Goal: Task Accomplishment & Management: Complete application form

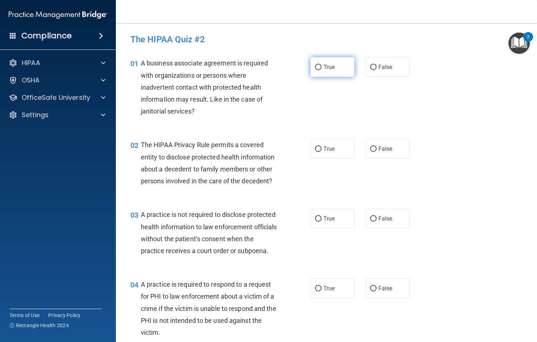
click at [323, 65] on span "True" at bounding box center [328, 67] width 11 height 7
click at [321, 65] on input "True" at bounding box center [318, 67] width 7 height 5
radio input "true"
click at [370, 150] on input "False" at bounding box center [373, 149] width 7 height 5
radio input "true"
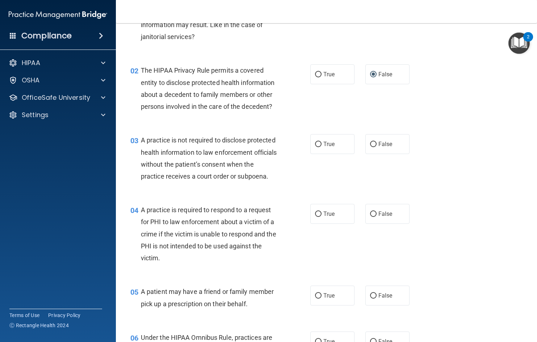
scroll to position [2, 0]
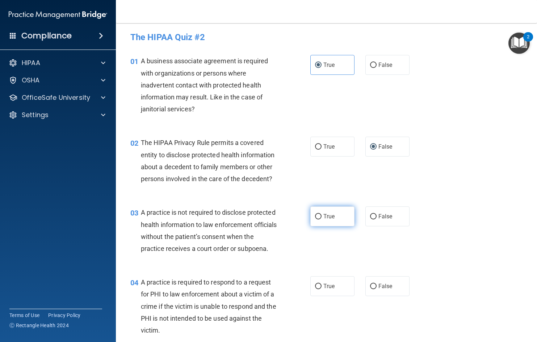
click at [323, 215] on span "True" at bounding box center [328, 216] width 11 height 7
click at [320, 215] on input "True" at bounding box center [318, 216] width 7 height 5
radio input "true"
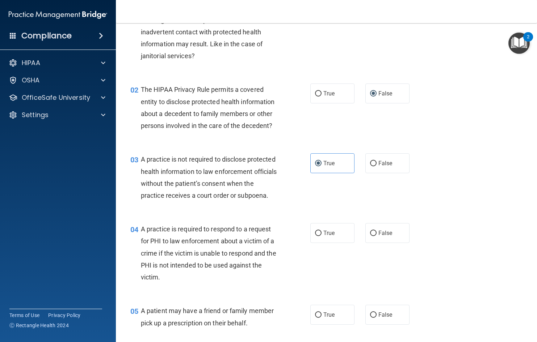
scroll to position [75, 0]
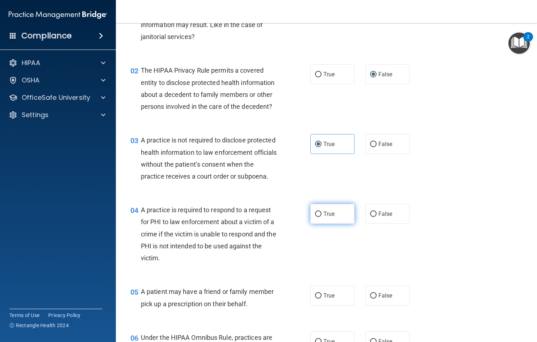
click at [319, 224] on label "True" at bounding box center [332, 214] width 44 height 20
click at [319, 217] on input "True" at bounding box center [318, 214] width 7 height 5
radio input "true"
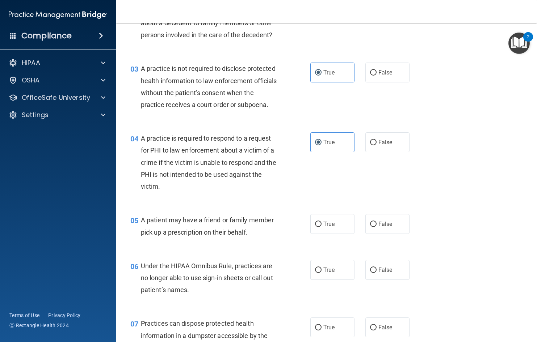
scroll to position [147, 0]
click at [319, 233] on label "True" at bounding box center [332, 223] width 44 height 20
click at [319, 226] on input "True" at bounding box center [318, 223] width 7 height 5
radio input "true"
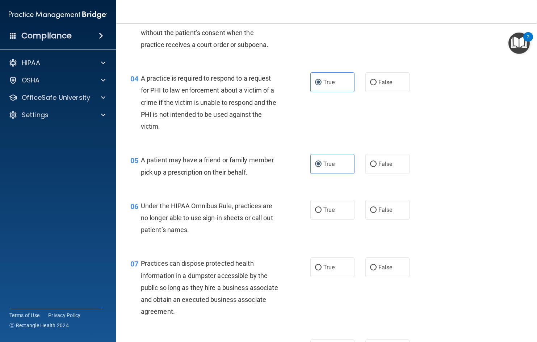
scroll to position [219, 0]
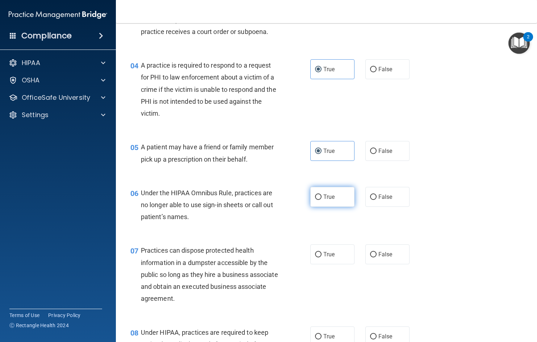
click at [323, 200] on span "True" at bounding box center [328, 197] width 11 height 7
click at [321, 200] on input "True" at bounding box center [318, 197] width 7 height 5
radio input "true"
click at [372, 258] on input "False" at bounding box center [373, 254] width 7 height 5
radio input "true"
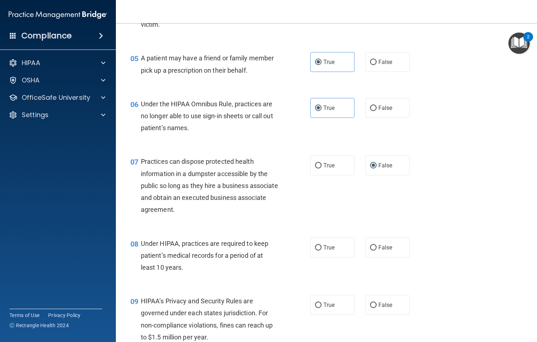
scroll to position [328, 0]
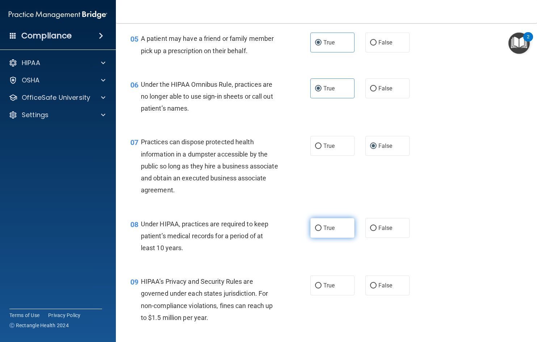
click at [315, 238] on label "True" at bounding box center [332, 228] width 44 height 20
click at [315, 231] on input "True" at bounding box center [318, 228] width 7 height 5
radio input "true"
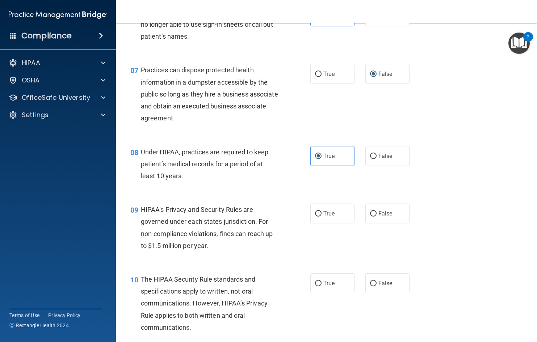
scroll to position [400, 0]
click at [315, 216] on input "True" at bounding box center [318, 213] width 7 height 5
radio input "true"
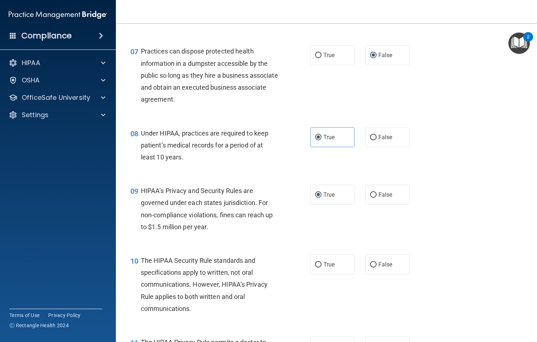
scroll to position [436, 0]
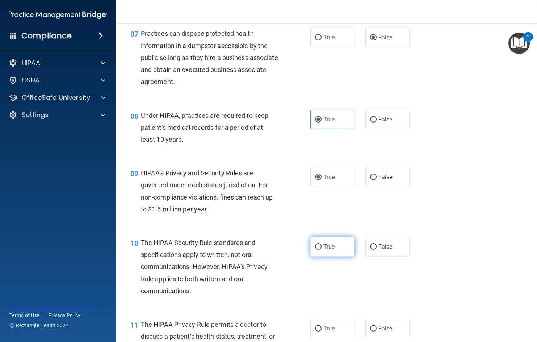
click at [310, 256] on label "True" at bounding box center [332, 247] width 44 height 20
click at [315, 250] on input "True" at bounding box center [318, 247] width 7 height 5
radio input "true"
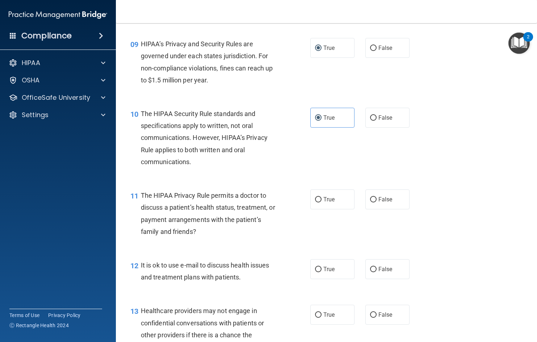
scroll to position [581, 0]
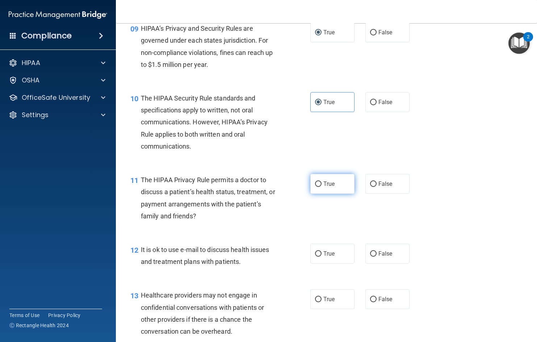
click at [323, 187] on span "True" at bounding box center [328, 184] width 11 height 7
click at [321, 187] on input "True" at bounding box center [318, 184] width 7 height 5
radio input "true"
click at [378, 257] on span "False" at bounding box center [385, 253] width 14 height 7
click at [375, 257] on input "False" at bounding box center [373, 253] width 7 height 5
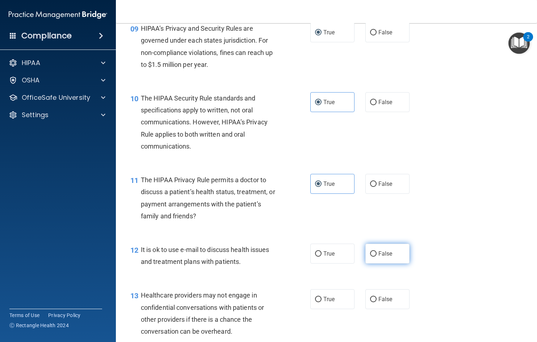
radio input "true"
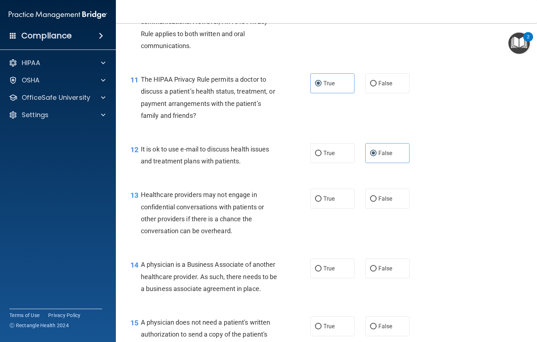
scroll to position [690, 0]
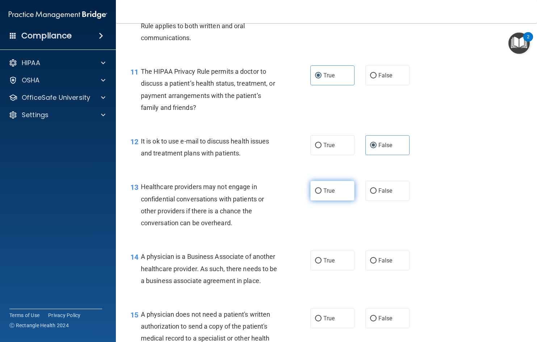
click at [316, 194] on input "True" at bounding box center [318, 190] width 7 height 5
radio input "true"
click at [323, 264] on span "True" at bounding box center [328, 260] width 11 height 7
click at [321, 264] on input "True" at bounding box center [318, 260] width 7 height 5
radio input "true"
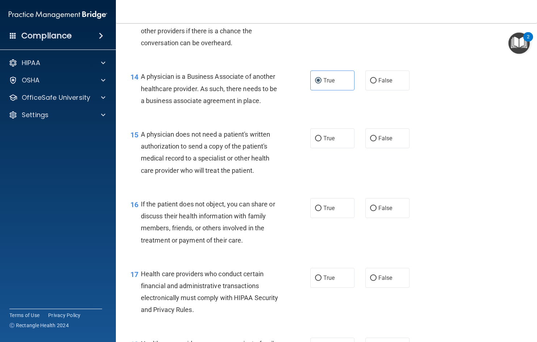
scroll to position [870, 0]
click at [370, 141] on input "False" at bounding box center [373, 137] width 7 height 5
radio input "true"
click at [315, 211] on input "True" at bounding box center [318, 207] width 7 height 5
radio input "true"
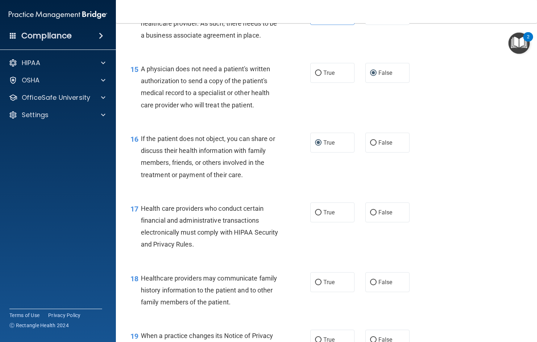
scroll to position [943, 0]
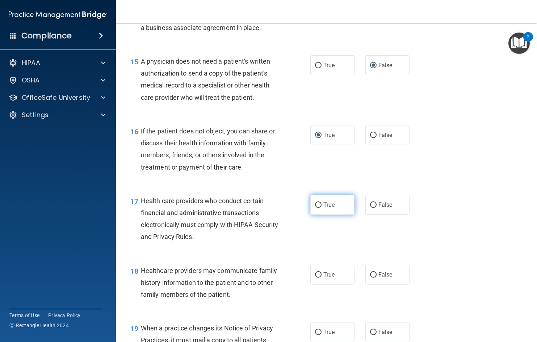
click at [315, 208] on input "True" at bounding box center [318, 205] width 7 height 5
radio input "true"
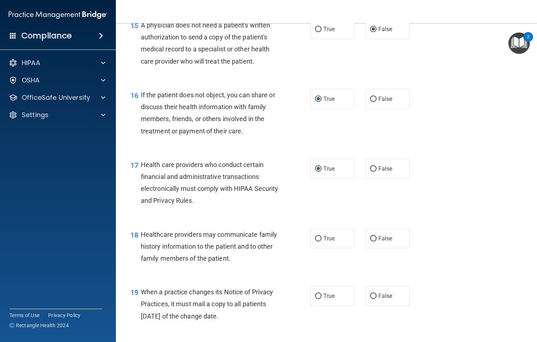
scroll to position [1015, 0]
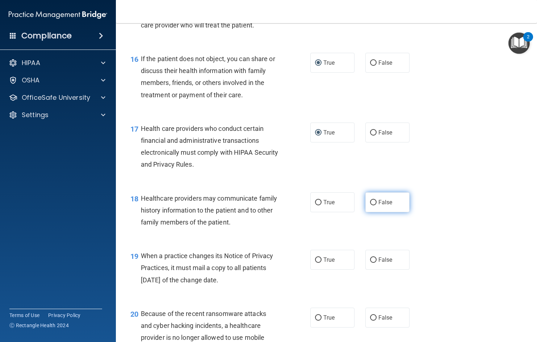
click at [371, 205] on input "False" at bounding box center [373, 202] width 7 height 5
radio input "true"
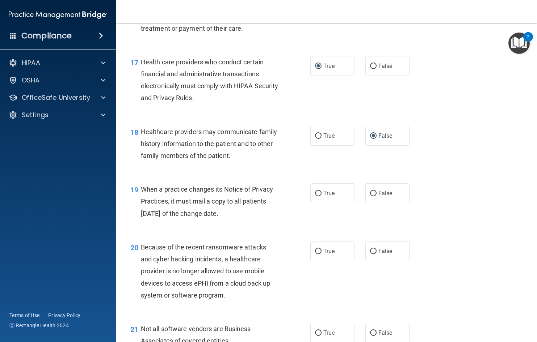
scroll to position [1087, 0]
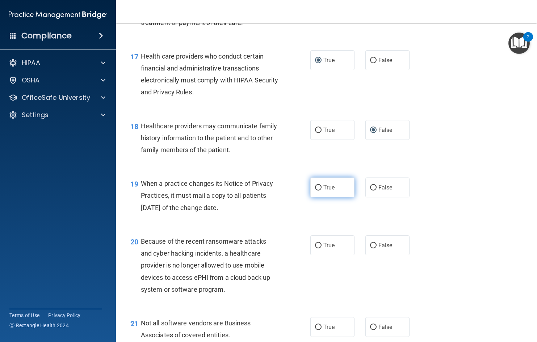
click at [318, 191] on input "True" at bounding box center [318, 187] width 7 height 5
radio input "true"
click at [315, 249] on input "True" at bounding box center [318, 245] width 7 height 5
radio input "true"
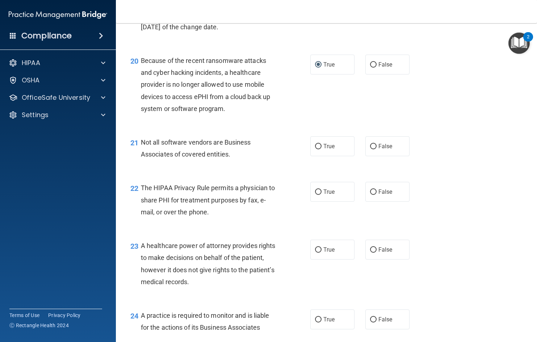
scroll to position [1305, 0]
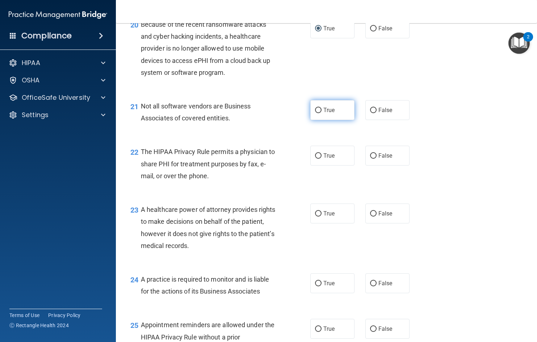
click at [323, 114] on span "True" at bounding box center [328, 110] width 11 height 7
click at [321, 113] on input "True" at bounding box center [318, 110] width 7 height 5
radio input "true"
click at [316, 159] on input "True" at bounding box center [318, 155] width 7 height 5
radio input "true"
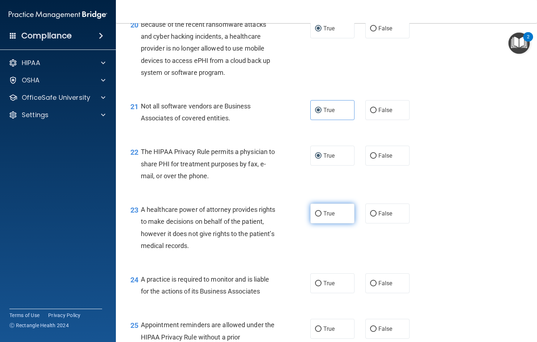
click at [325, 217] on span "True" at bounding box center [328, 213] width 11 height 7
click at [321, 217] on input "True" at bounding box center [318, 213] width 7 height 5
radio input "true"
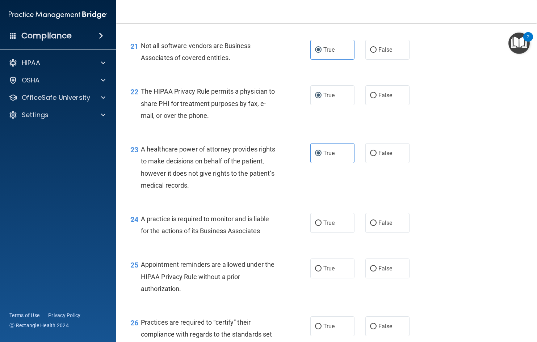
scroll to position [1377, 0]
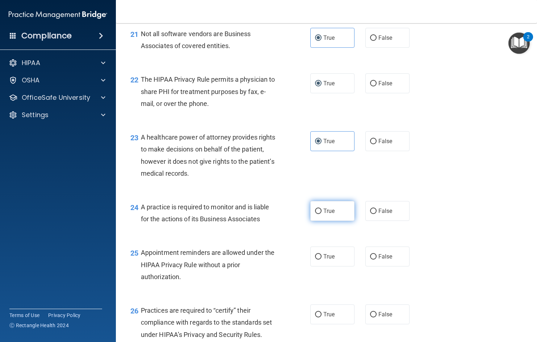
click at [315, 214] on input "True" at bounding box center [318, 211] width 7 height 5
radio input "true"
click at [319, 267] on label "True" at bounding box center [332, 257] width 44 height 20
click at [319, 260] on input "True" at bounding box center [318, 256] width 7 height 5
radio input "true"
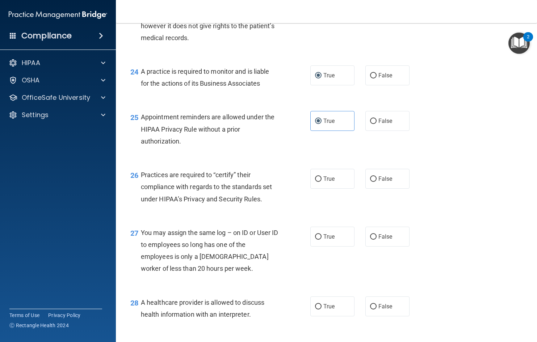
scroll to position [1522, 0]
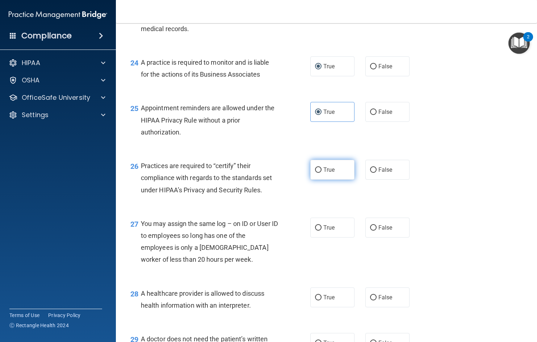
click at [316, 173] on input "True" at bounding box center [318, 169] width 7 height 5
radio input "true"
click at [315, 231] on input "True" at bounding box center [318, 227] width 7 height 5
radio input "true"
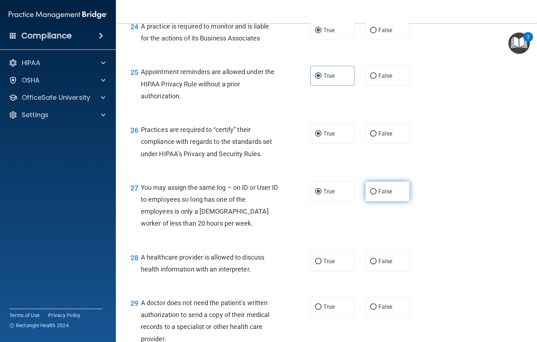
click at [373, 195] on input "False" at bounding box center [373, 191] width 7 height 5
radio input "true"
radio input "false"
click at [324, 265] on span "True" at bounding box center [328, 261] width 11 height 7
click at [321, 264] on input "True" at bounding box center [318, 261] width 7 height 5
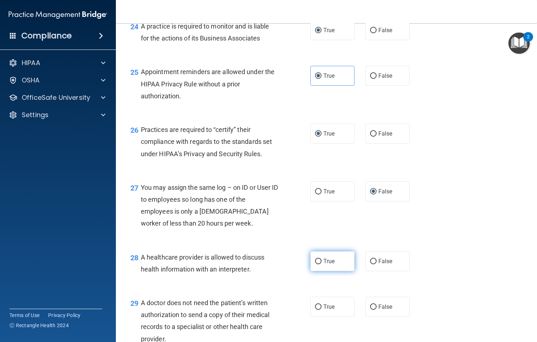
radio input "true"
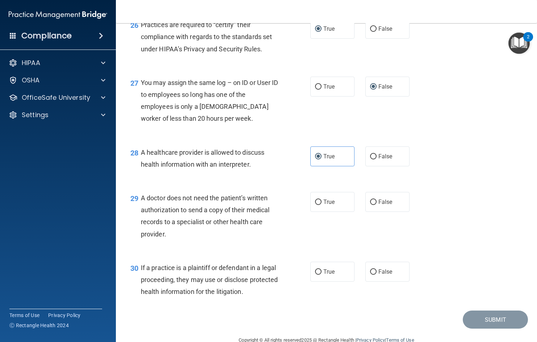
scroll to position [1666, 0]
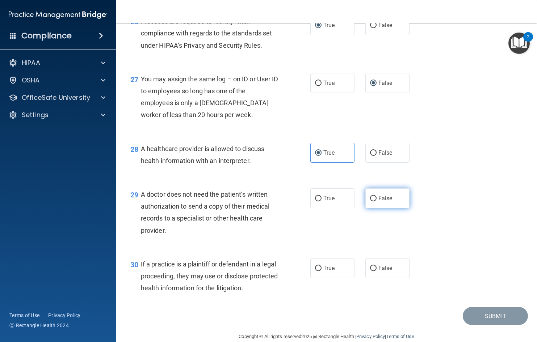
click at [374, 208] on label "False" at bounding box center [387, 198] width 44 height 20
click at [374, 202] on input "False" at bounding box center [373, 198] width 7 height 5
radio input "true"
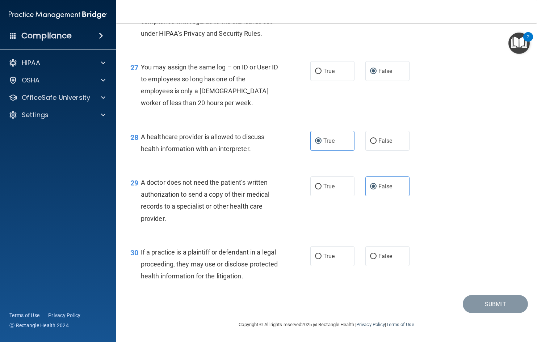
scroll to position [1702, 0]
click at [315, 257] on input "True" at bounding box center [318, 256] width 7 height 5
radio input "true"
click at [488, 306] on button "Submit" at bounding box center [494, 304] width 65 height 18
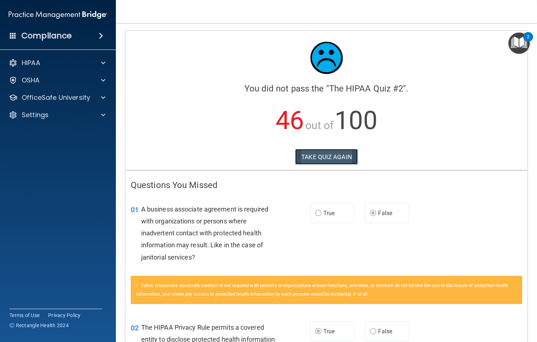
click at [323, 158] on button "TAKE QUIZ AGAIN" at bounding box center [326, 157] width 63 height 16
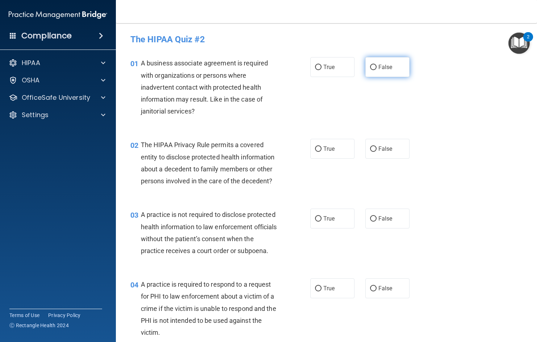
click at [370, 65] on input "False" at bounding box center [373, 67] width 7 height 5
radio input "true"
click at [310, 150] on label "True" at bounding box center [332, 149] width 44 height 20
click at [315, 150] on input "True" at bounding box center [318, 149] width 7 height 5
radio input "true"
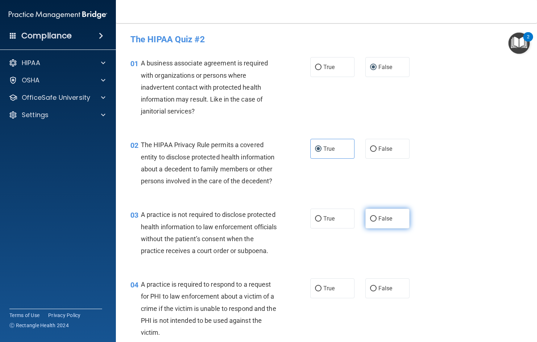
click at [372, 219] on input "False" at bounding box center [373, 218] width 7 height 5
radio input "true"
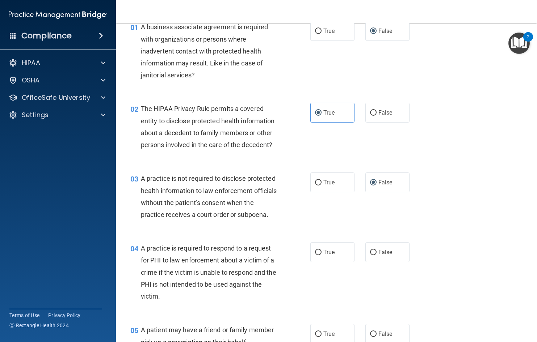
scroll to position [72, 0]
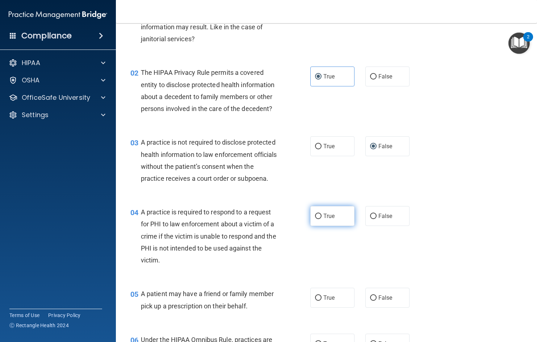
click at [318, 219] on input "True" at bounding box center [318, 216] width 7 height 5
radio input "true"
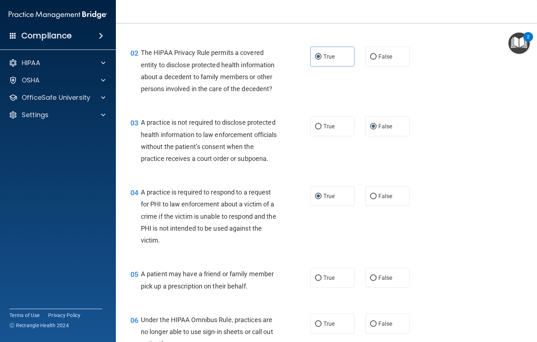
scroll to position [109, 0]
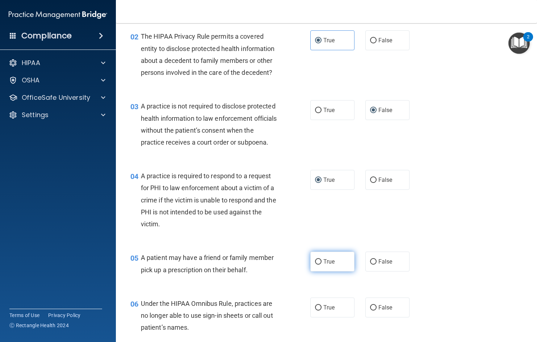
click at [315, 265] on input "True" at bounding box center [318, 261] width 7 height 5
radio input "true"
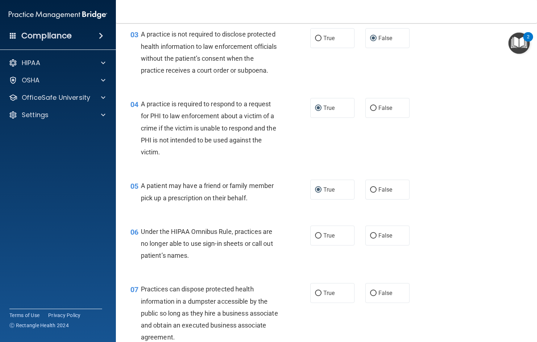
scroll to position [181, 0]
click at [370, 238] on input "False" at bounding box center [373, 235] width 7 height 5
radio input "true"
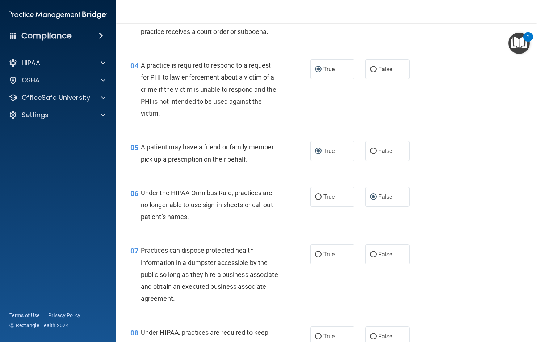
scroll to position [253, 0]
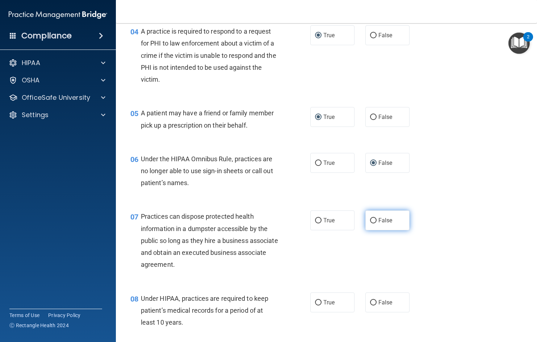
click at [373, 224] on input "False" at bounding box center [373, 220] width 7 height 5
radio input "true"
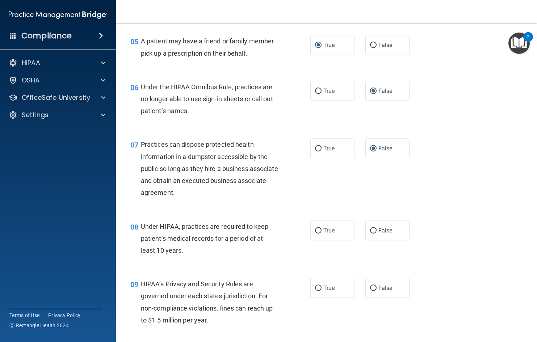
scroll to position [326, 0]
click at [370, 233] on input "False" at bounding box center [373, 230] width 7 height 5
radio input "true"
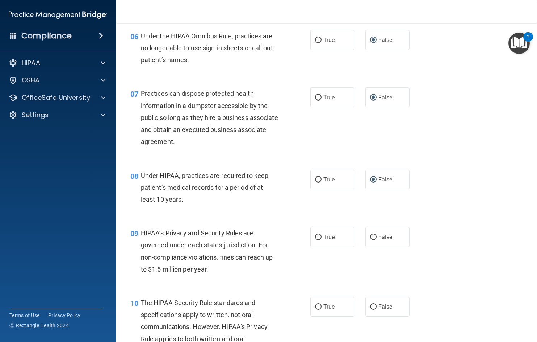
scroll to position [398, 0]
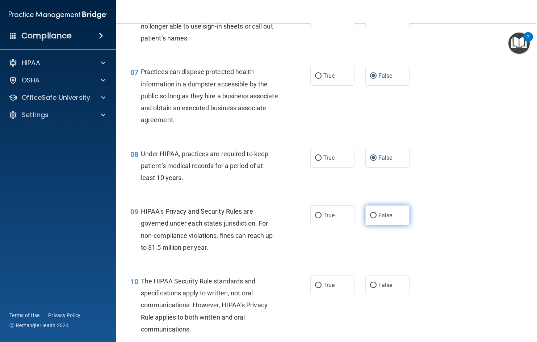
click at [372, 219] on input "False" at bounding box center [373, 215] width 7 height 5
radio input "true"
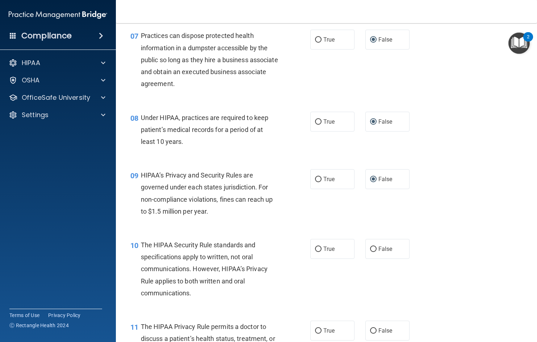
scroll to position [470, 0]
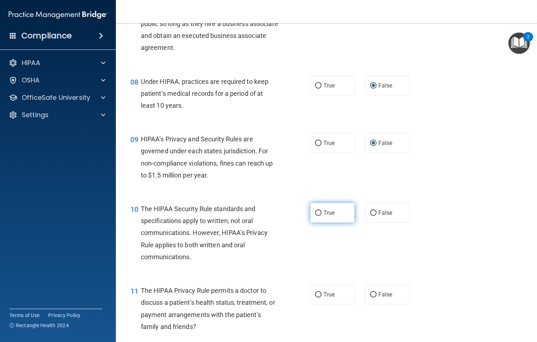
click at [315, 216] on input "True" at bounding box center [318, 213] width 7 height 5
radio input "true"
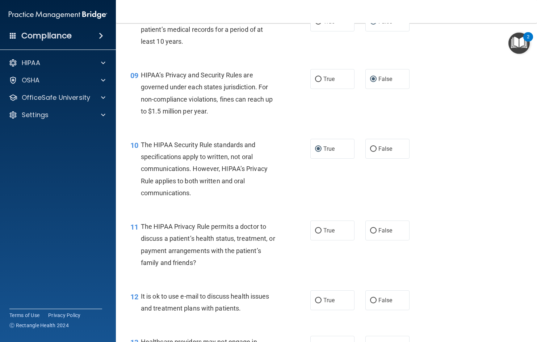
scroll to position [543, 0]
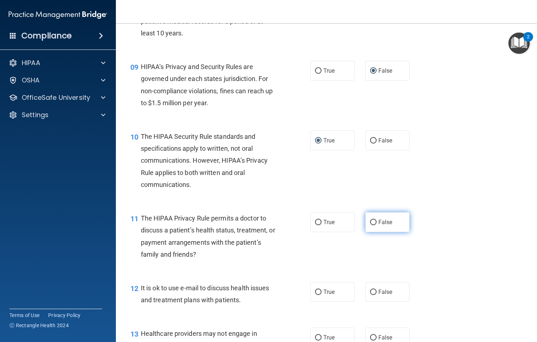
click at [370, 225] on input "False" at bounding box center [373, 222] width 7 height 5
radio input "true"
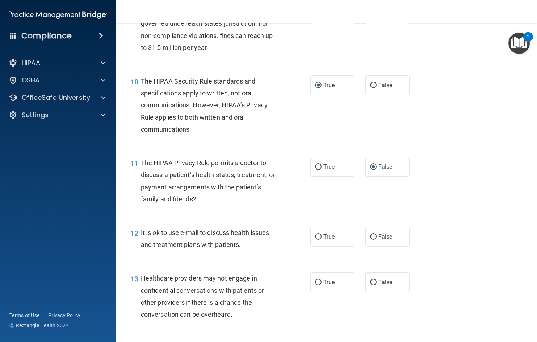
scroll to position [615, 0]
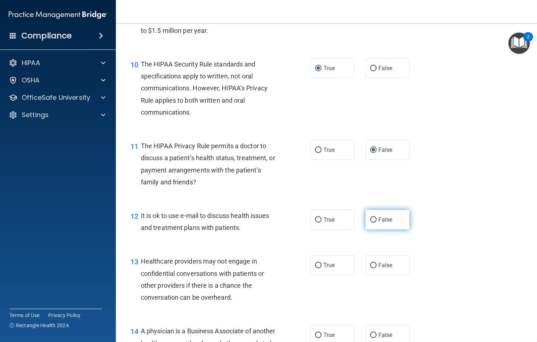
click at [370, 223] on input "False" at bounding box center [373, 219] width 7 height 5
radio input "true"
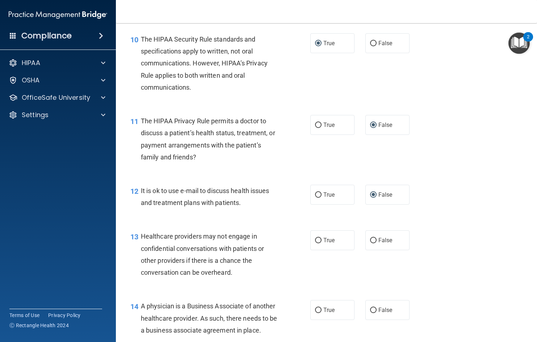
scroll to position [651, 0]
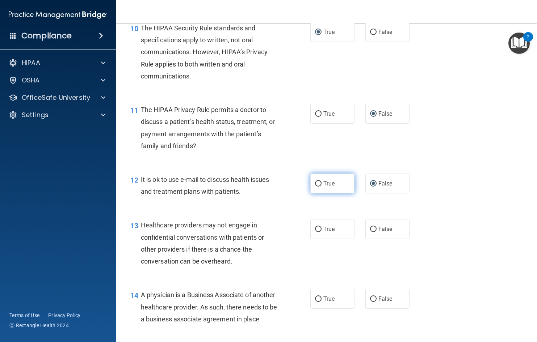
click at [315, 187] on input "True" at bounding box center [318, 183] width 7 height 5
radio input "true"
radio input "false"
click at [370, 232] on input "False" at bounding box center [373, 229] width 7 height 5
radio input "true"
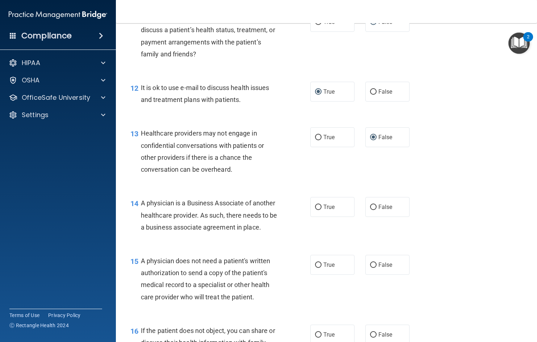
scroll to position [760, 0]
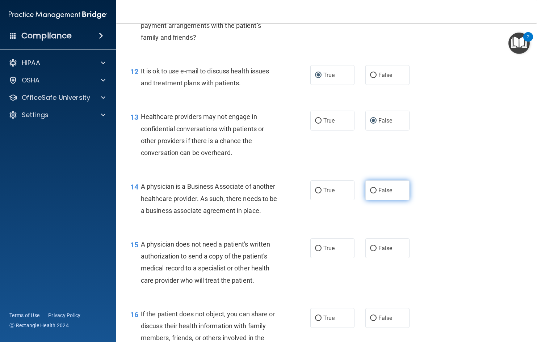
click at [371, 194] on input "False" at bounding box center [373, 190] width 7 height 5
radio input "true"
click at [323, 252] on span "True" at bounding box center [328, 248] width 11 height 7
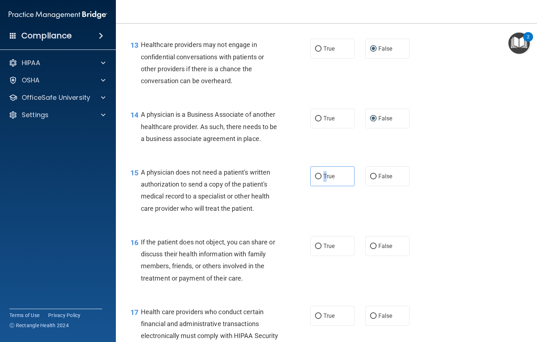
scroll to position [832, 0]
click at [316, 179] on input "True" at bounding box center [318, 176] width 7 height 5
radio input "true"
click at [316, 249] on input "True" at bounding box center [318, 245] width 7 height 5
radio input "true"
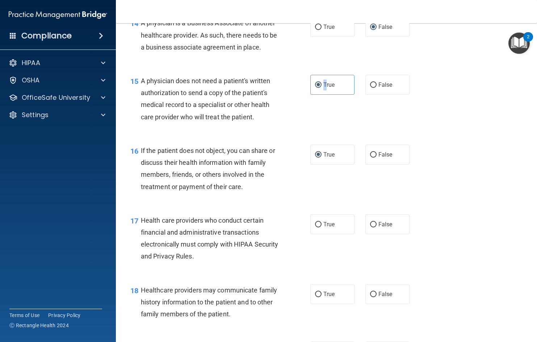
scroll to position [941, 0]
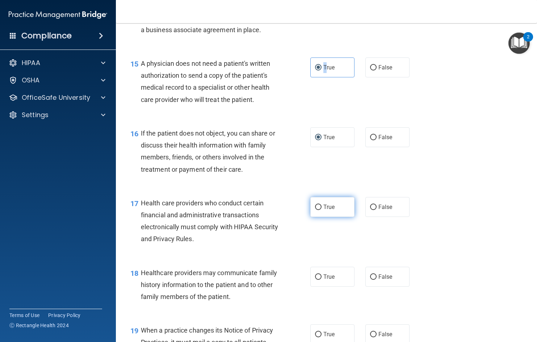
click at [315, 210] on input "True" at bounding box center [318, 207] width 7 height 5
radio input "true"
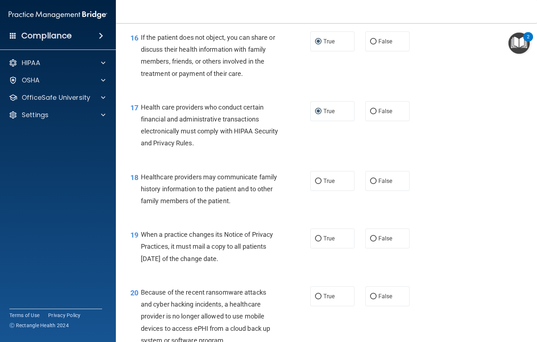
scroll to position [1049, 0]
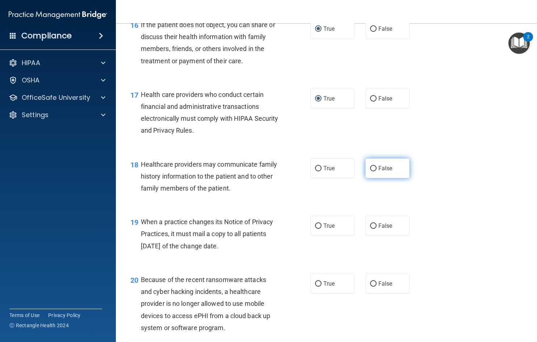
click at [370, 171] on input "False" at bounding box center [373, 168] width 7 height 5
radio input "true"
click at [370, 229] on input "False" at bounding box center [373, 226] width 7 height 5
radio input "true"
click at [370, 287] on input "False" at bounding box center [373, 283] width 7 height 5
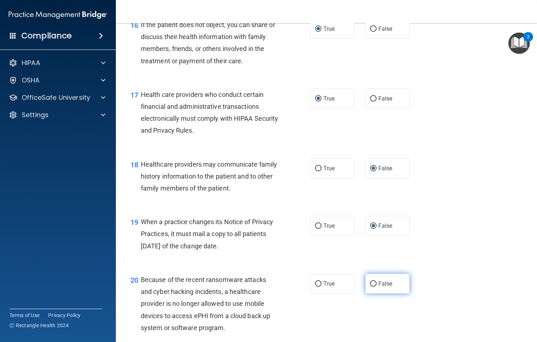
radio input "true"
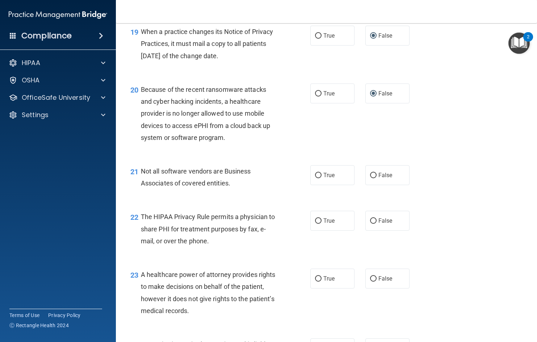
scroll to position [1266, 0]
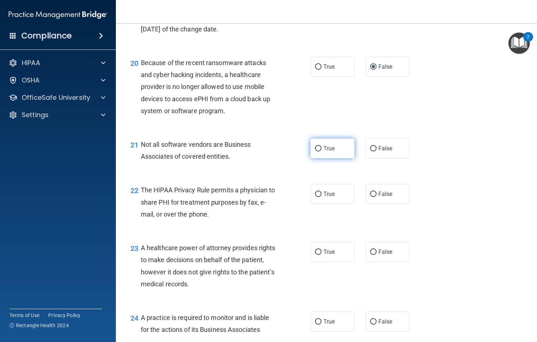
click at [317, 152] on input "True" at bounding box center [318, 148] width 7 height 5
radio input "true"
click at [315, 197] on input "True" at bounding box center [318, 194] width 7 height 5
radio input "true"
click at [370, 255] on input "False" at bounding box center [373, 252] width 7 height 5
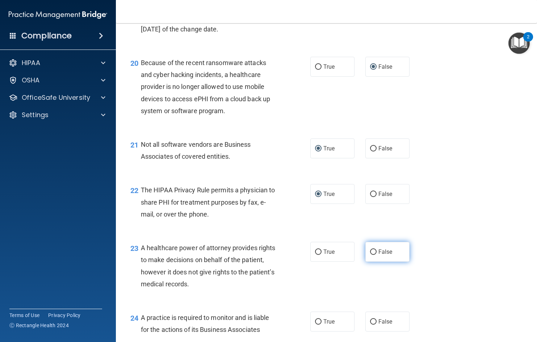
radio input "true"
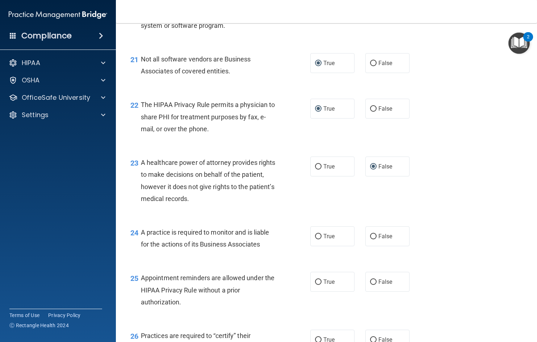
scroll to position [1375, 0]
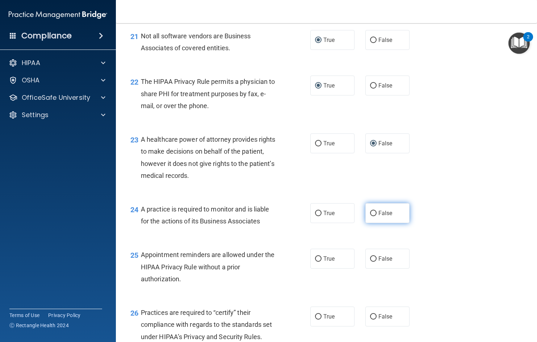
click at [370, 216] on input "False" at bounding box center [373, 213] width 7 height 5
radio input "true"
click at [317, 262] on input "True" at bounding box center [318, 258] width 7 height 5
radio input "true"
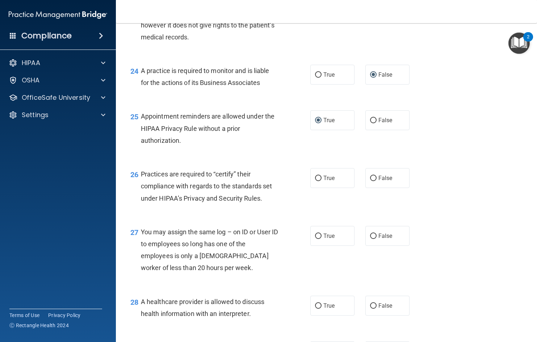
scroll to position [1519, 0]
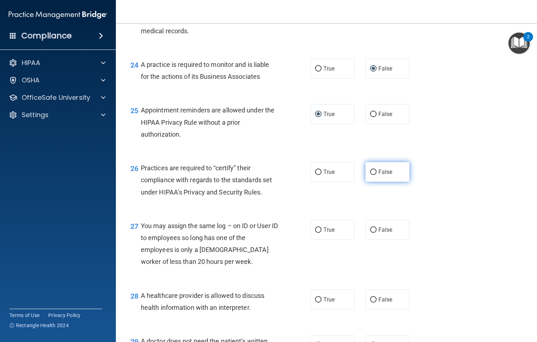
click at [370, 175] on input "False" at bounding box center [373, 172] width 7 height 5
radio input "true"
click at [372, 233] on input "False" at bounding box center [373, 230] width 7 height 5
radio input "true"
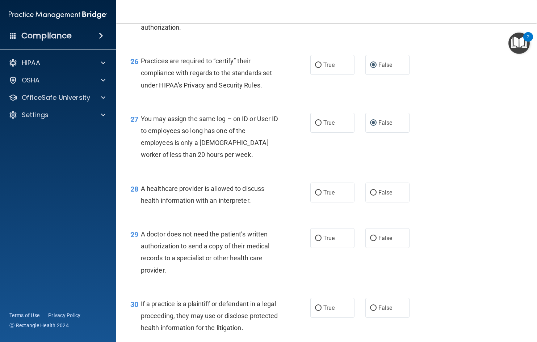
scroll to position [1628, 0]
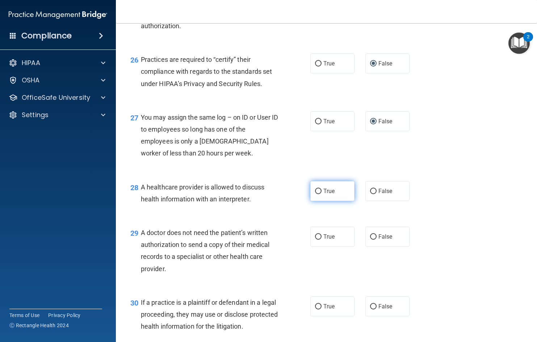
click at [315, 194] on input "True" at bounding box center [318, 191] width 7 height 5
radio input "true"
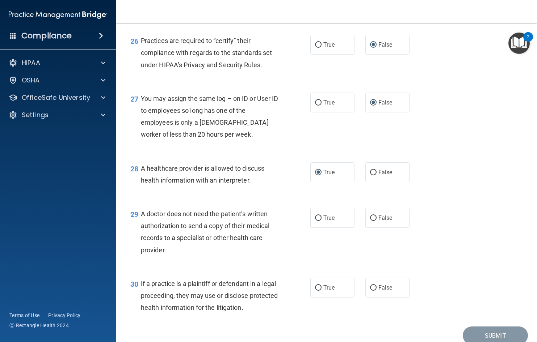
scroll to position [1664, 0]
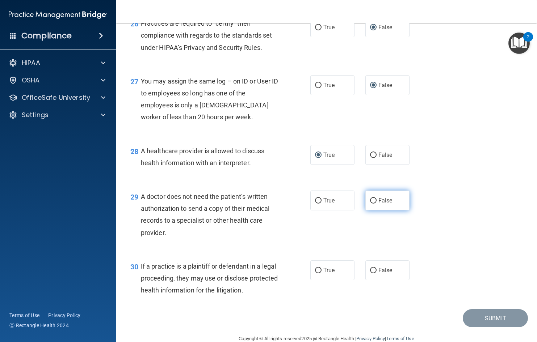
click at [371, 204] on input "False" at bounding box center [373, 200] width 7 height 5
radio input "true"
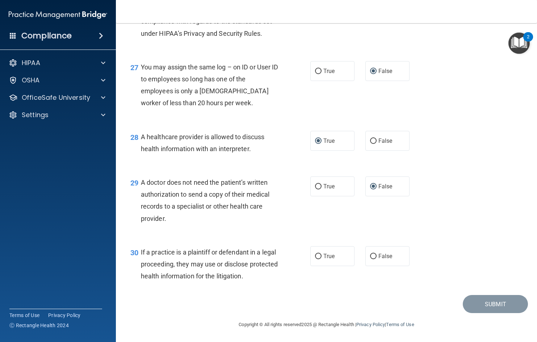
scroll to position [1666, 0]
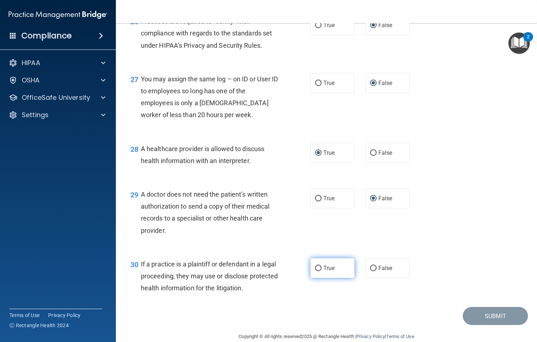
click at [317, 271] on input "True" at bounding box center [318, 268] width 7 height 5
radio input "true"
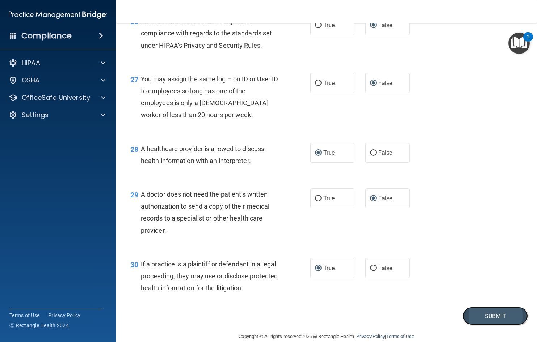
click at [484, 326] on button "Submit" at bounding box center [494, 316] width 65 height 18
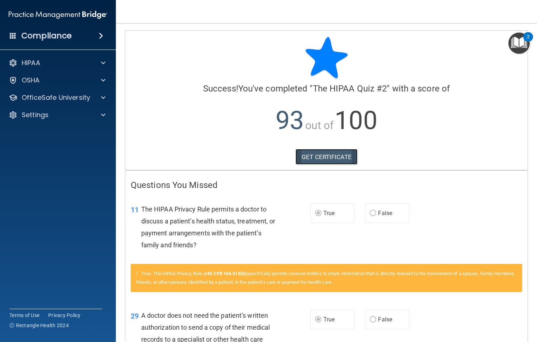
click at [321, 151] on link "GET CERTIFICATE" at bounding box center [326, 157] width 62 height 16
click at [100, 97] on div at bounding box center [102, 97] width 18 height 9
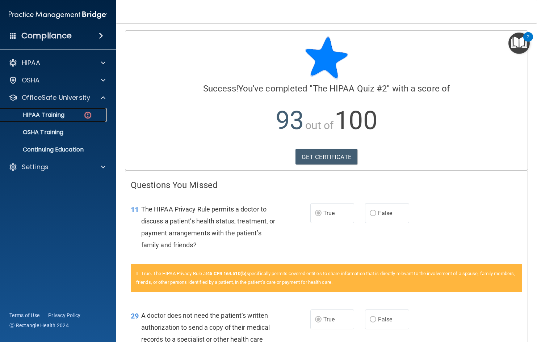
click at [63, 116] on p "HIPAA Training" at bounding box center [35, 114] width 60 height 7
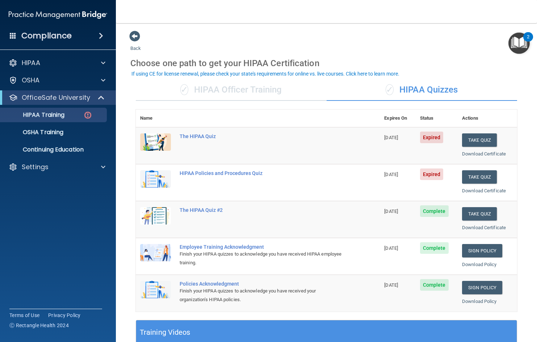
click at [160, 175] on img at bounding box center [155, 178] width 31 height 17
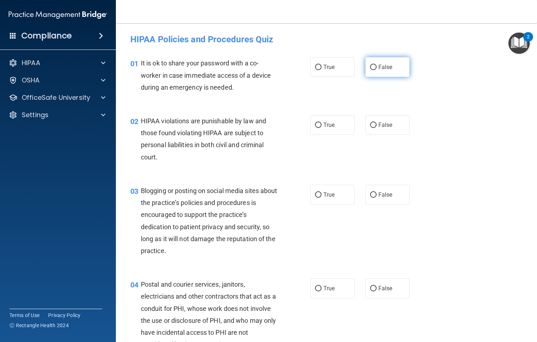
click at [370, 68] on input "False" at bounding box center [373, 67] width 7 height 5
radio input "true"
click at [315, 123] on input "True" at bounding box center [318, 125] width 7 height 5
radio input "true"
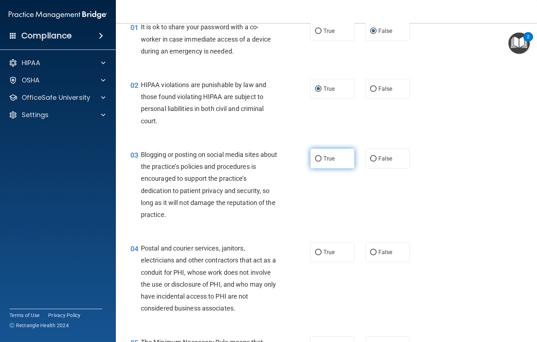
click at [315, 158] on input "True" at bounding box center [318, 158] width 7 height 5
radio input "true"
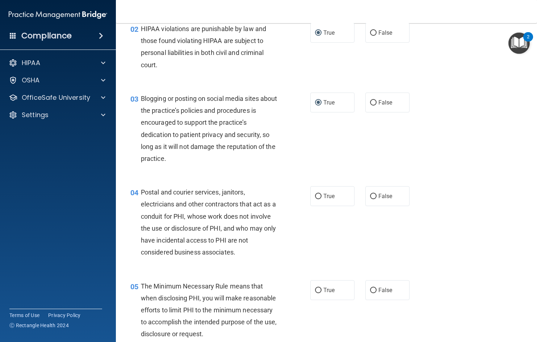
scroll to position [109, 0]
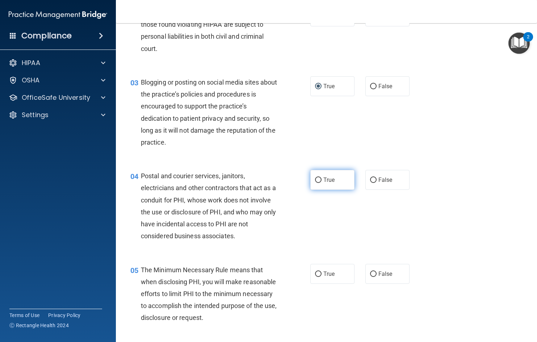
click at [315, 178] on input "True" at bounding box center [318, 180] width 7 height 5
radio input "true"
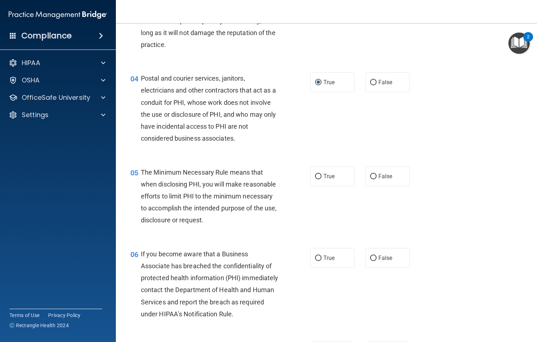
scroll to position [217, 0]
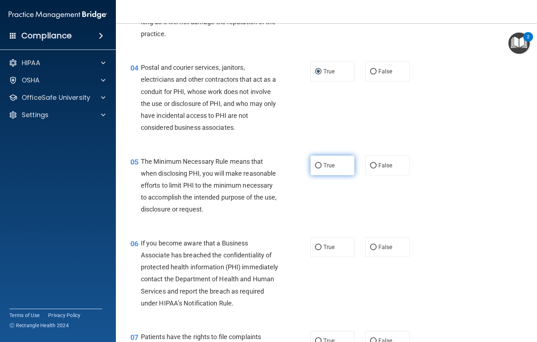
click at [315, 169] on label "True" at bounding box center [332, 166] width 44 height 20
click at [315, 169] on input "True" at bounding box center [318, 165] width 7 height 5
radio input "true"
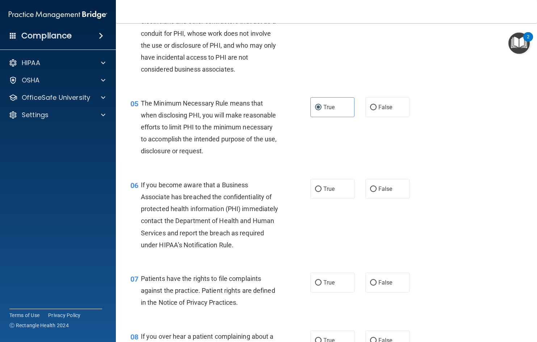
scroll to position [289, 0]
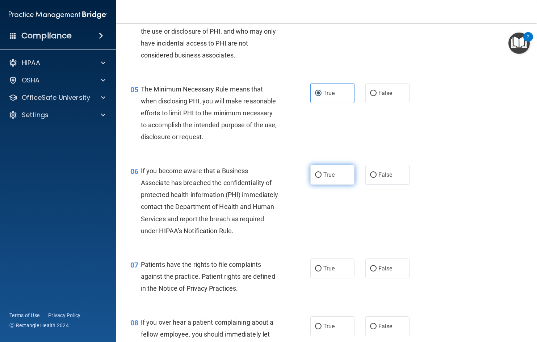
click at [315, 178] on input "True" at bounding box center [318, 175] width 7 height 5
radio input "true"
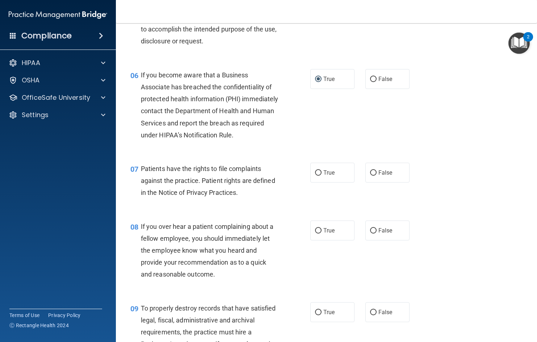
scroll to position [398, 0]
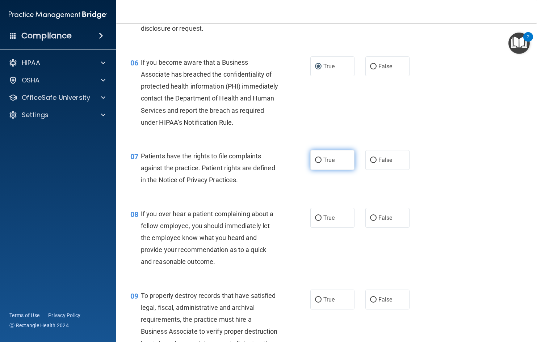
click at [317, 163] on input "True" at bounding box center [318, 160] width 7 height 5
radio input "true"
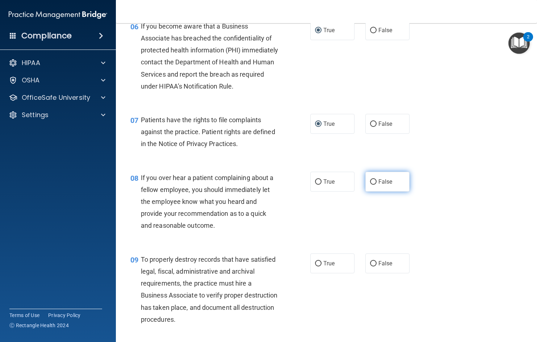
click at [372, 185] on input "False" at bounding box center [373, 181] width 7 height 5
radio input "true"
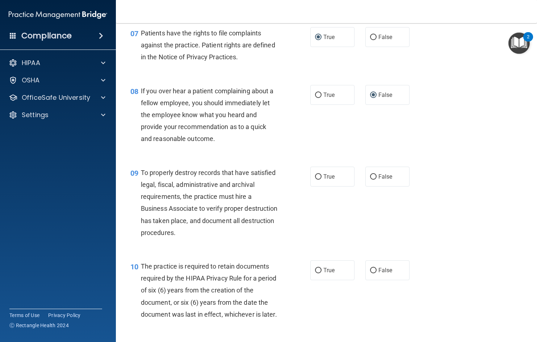
scroll to position [543, 0]
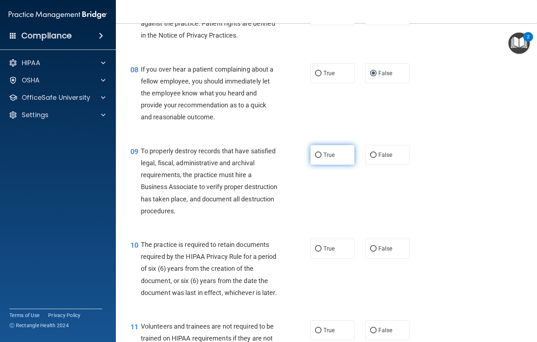
click at [318, 158] on input "True" at bounding box center [318, 155] width 7 height 5
radio input "true"
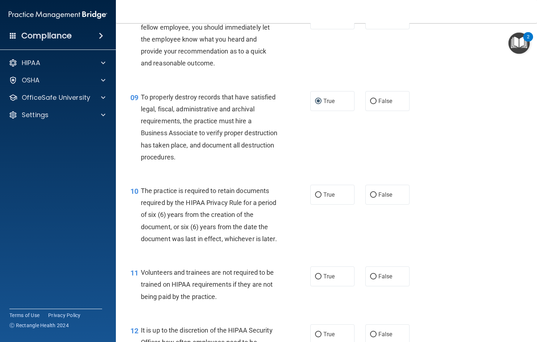
scroll to position [615, 0]
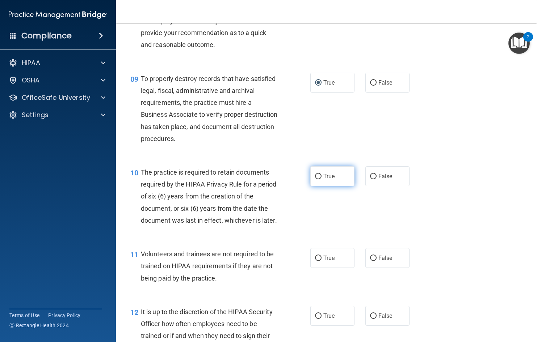
click at [315, 179] on input "True" at bounding box center [318, 176] width 7 height 5
radio input "true"
click at [366, 268] on label "False" at bounding box center [387, 258] width 44 height 20
click at [370, 261] on input "False" at bounding box center [373, 258] width 7 height 5
radio input "true"
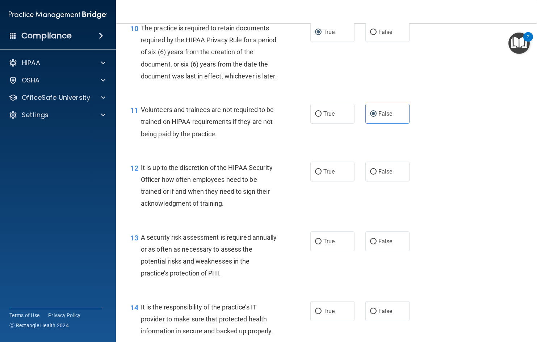
scroll to position [760, 0]
click at [371, 174] on input "False" at bounding box center [373, 171] width 7 height 5
radio input "true"
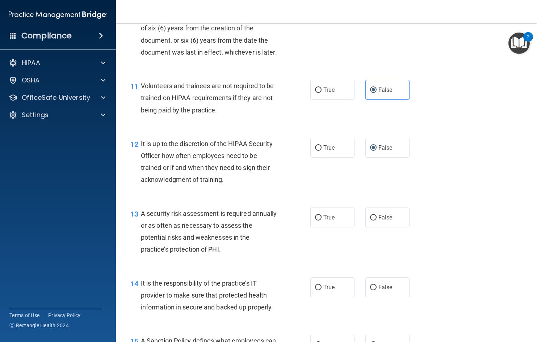
scroll to position [796, 0]
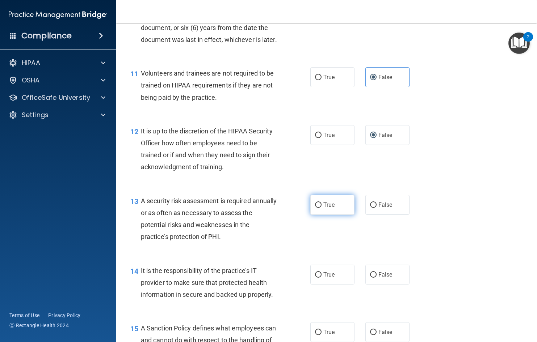
click at [318, 208] on input "True" at bounding box center [318, 205] width 7 height 5
radio input "true"
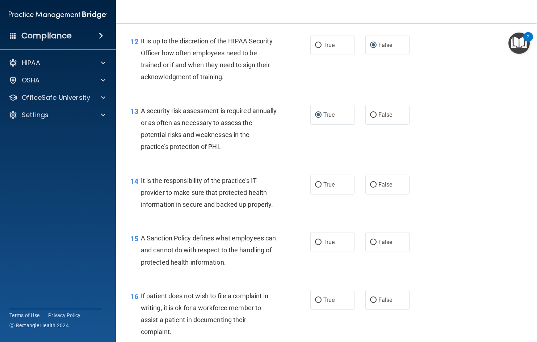
scroll to position [904, 0]
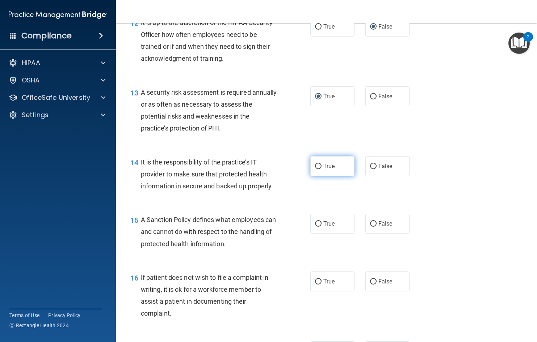
click at [319, 176] on label "True" at bounding box center [332, 166] width 44 height 20
click at [319, 169] on input "True" at bounding box center [318, 166] width 7 height 5
radio input "true"
click at [315, 227] on input "True" at bounding box center [318, 223] width 7 height 5
radio input "true"
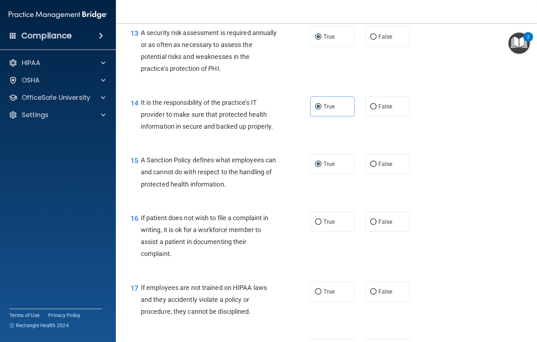
scroll to position [977, 0]
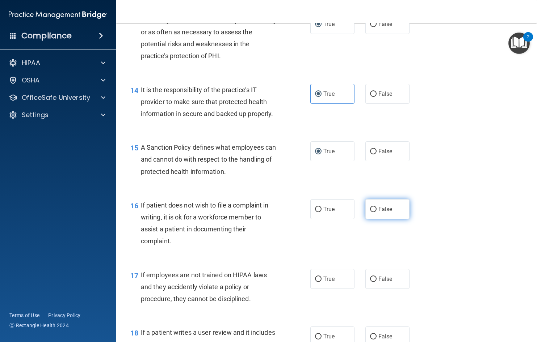
click at [372, 212] on input "False" at bounding box center [373, 209] width 7 height 5
radio input "true"
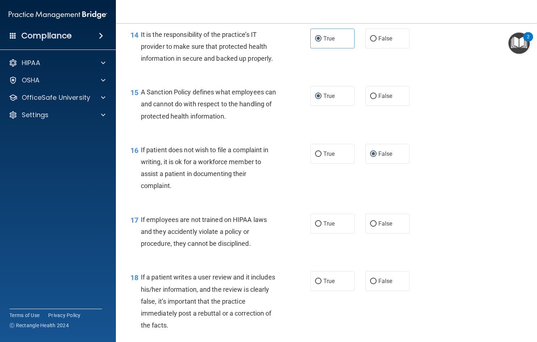
scroll to position [1049, 0]
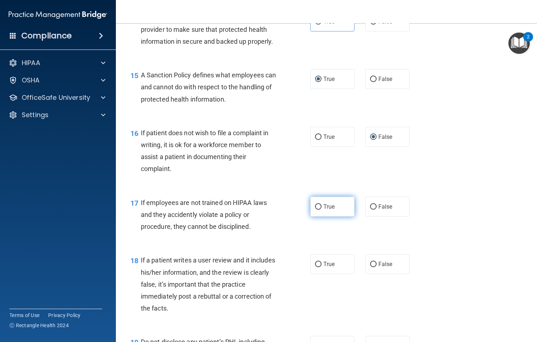
click at [316, 210] on input "True" at bounding box center [318, 206] width 7 height 5
radio input "true"
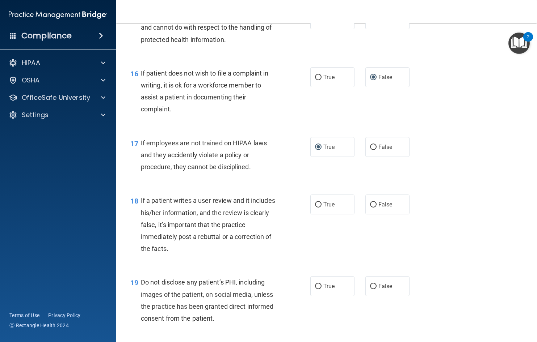
scroll to position [1121, 0]
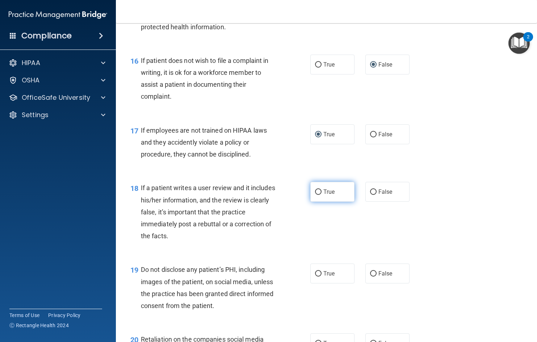
click at [316, 195] on input "True" at bounding box center [318, 192] width 7 height 5
radio input "true"
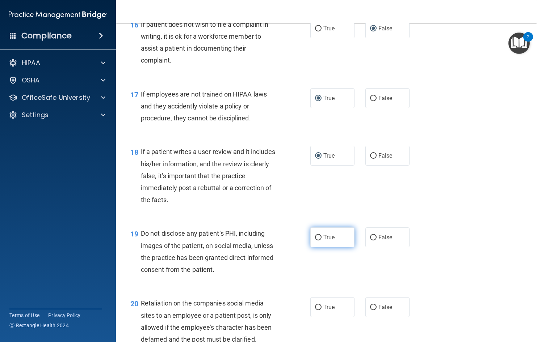
click at [315, 241] on input "True" at bounding box center [318, 237] width 7 height 5
radio input "true"
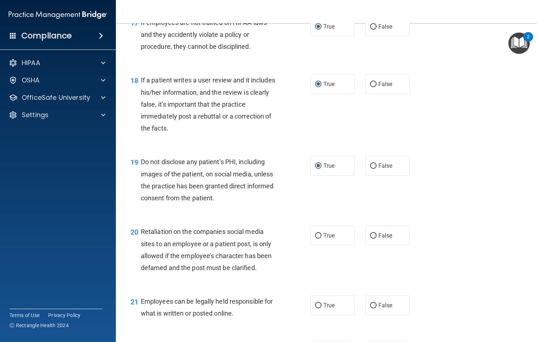
scroll to position [1266, 0]
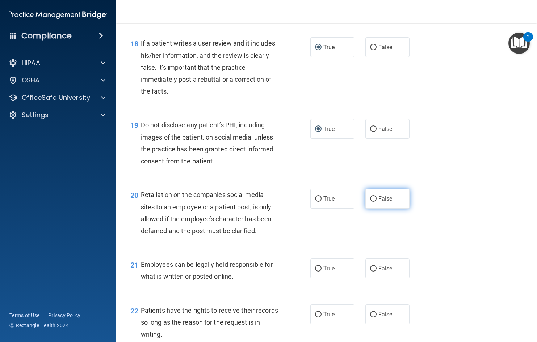
click at [372, 202] on input "False" at bounding box center [373, 198] width 7 height 5
radio input "true"
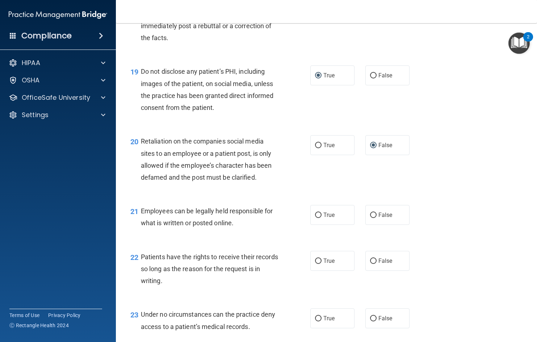
scroll to position [1339, 0]
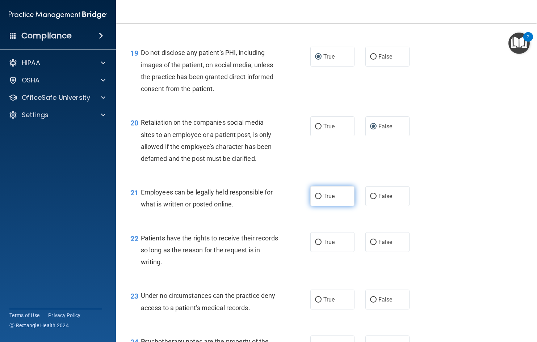
click at [315, 199] on input "True" at bounding box center [318, 196] width 7 height 5
radio input "true"
click at [370, 245] on input "False" at bounding box center [373, 242] width 7 height 5
radio input "true"
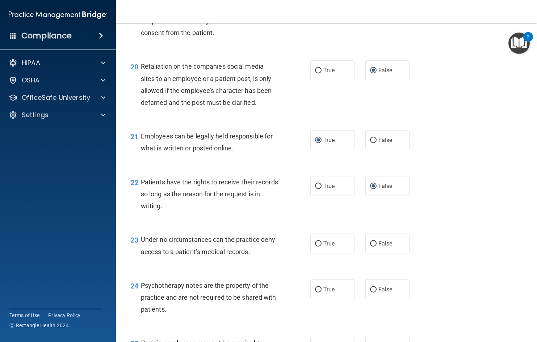
scroll to position [1411, 0]
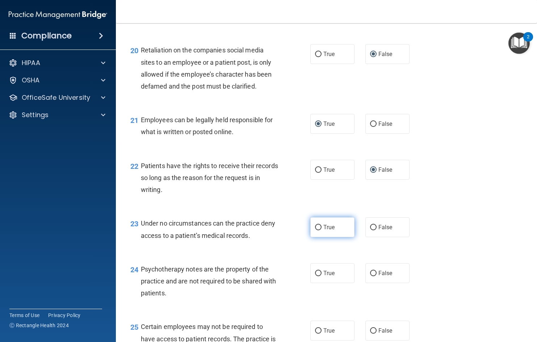
click at [315, 230] on input "True" at bounding box center [318, 227] width 7 height 5
radio input "true"
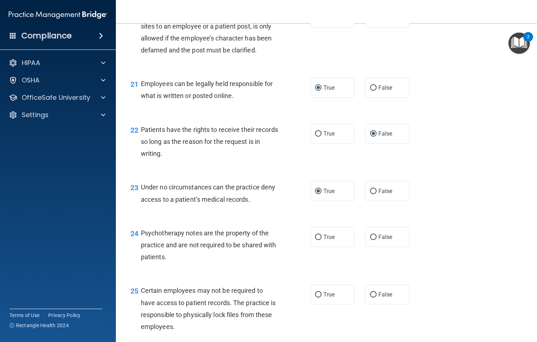
scroll to position [1483, 0]
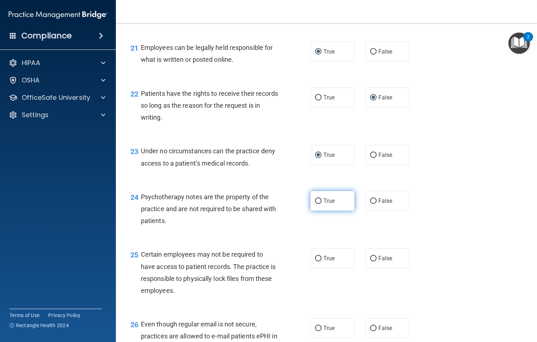
click at [318, 204] on input "True" at bounding box center [318, 201] width 7 height 5
radio input "true"
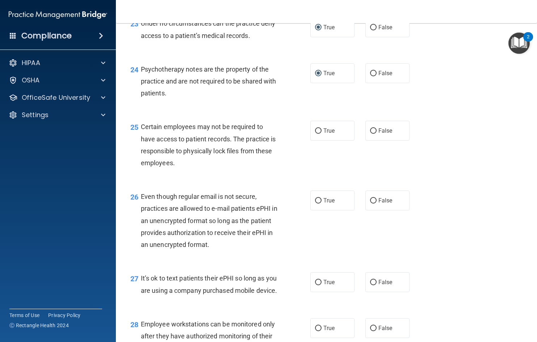
scroll to position [1628, 0]
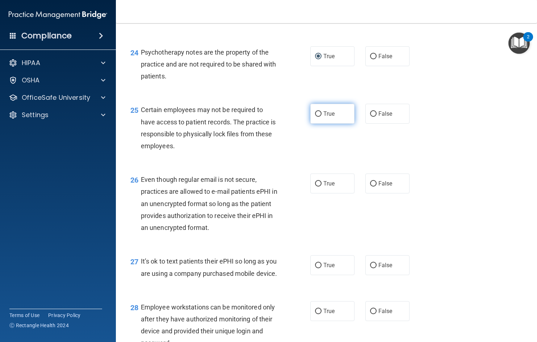
click at [318, 124] on label "True" at bounding box center [332, 114] width 44 height 20
click at [318, 117] on input "True" at bounding box center [318, 113] width 7 height 5
radio input "true"
click at [374, 194] on label "False" at bounding box center [387, 184] width 44 height 20
click at [374, 187] on input "False" at bounding box center [373, 183] width 7 height 5
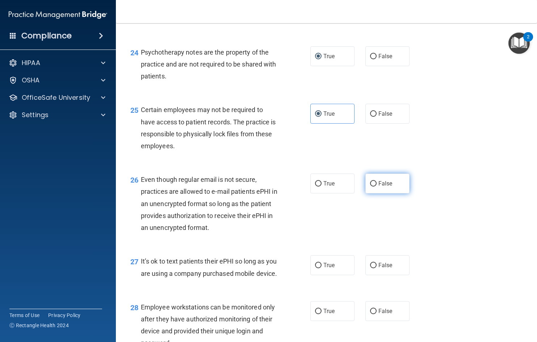
radio input "true"
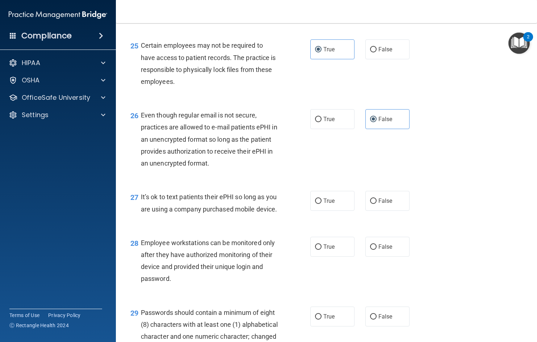
scroll to position [1700, 0]
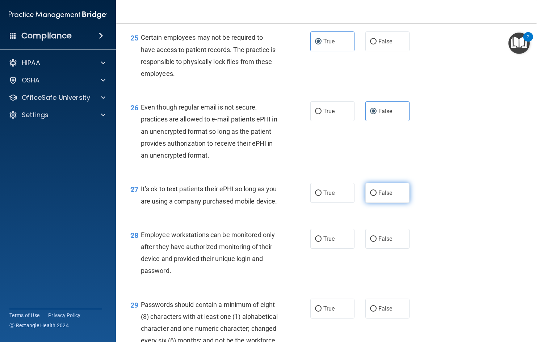
click at [370, 196] on input "False" at bounding box center [373, 193] width 7 height 5
radio input "true"
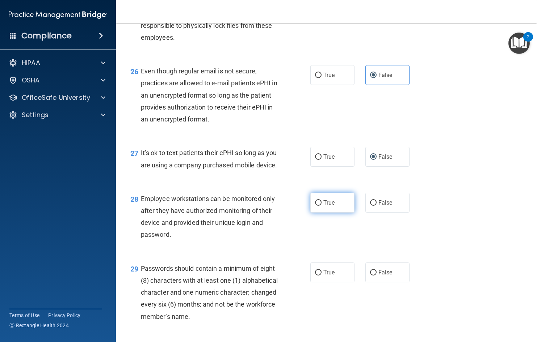
click at [314, 213] on label "True" at bounding box center [332, 203] width 44 height 20
click at [315, 206] on input "True" at bounding box center [318, 202] width 7 height 5
radio input "true"
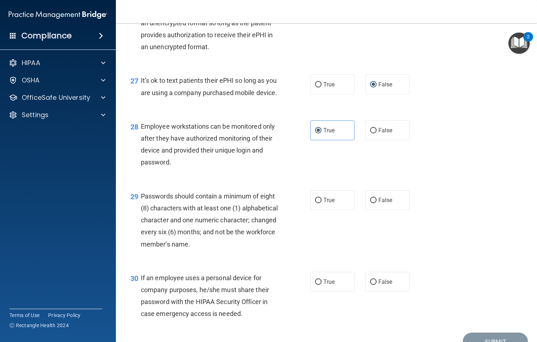
scroll to position [1845, 0]
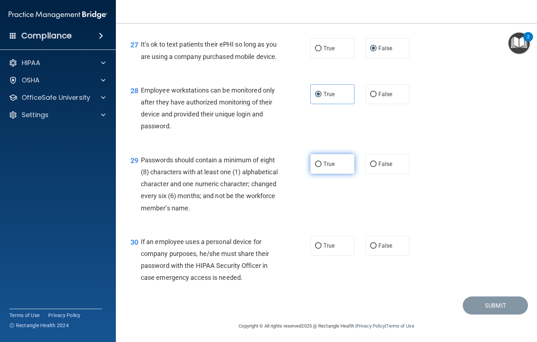
click at [323, 167] on span "True" at bounding box center [328, 164] width 11 height 7
click at [321, 167] on input "True" at bounding box center [318, 164] width 7 height 5
radio input "true"
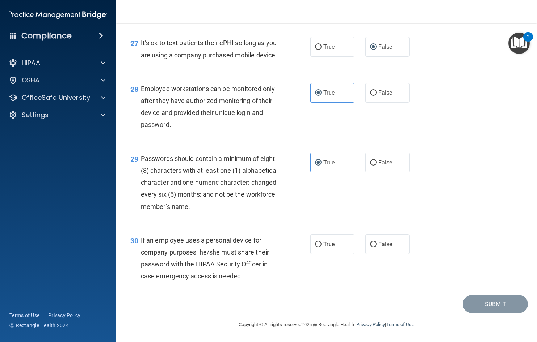
scroll to position [1881, 0]
click at [370, 247] on input "False" at bounding box center [373, 244] width 7 height 5
radio input "true"
click at [476, 314] on button "Submit" at bounding box center [494, 304] width 65 height 18
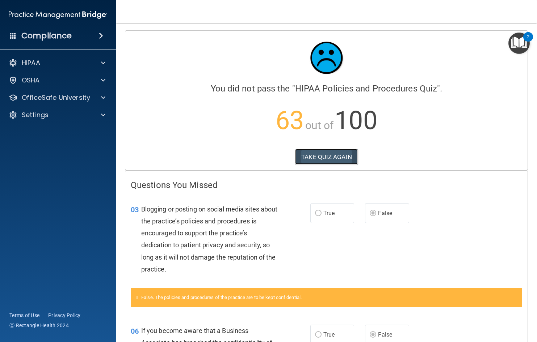
click at [331, 156] on button "TAKE QUIZ AGAIN" at bounding box center [326, 157] width 63 height 16
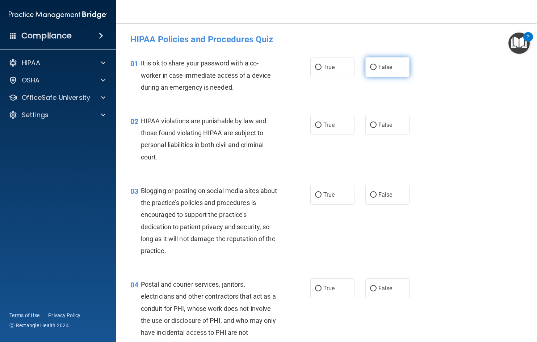
click at [373, 67] on input "False" at bounding box center [373, 67] width 7 height 5
radio input "true"
click at [323, 124] on span "True" at bounding box center [328, 125] width 11 height 7
click at [321, 124] on input "True" at bounding box center [318, 125] width 7 height 5
radio input "true"
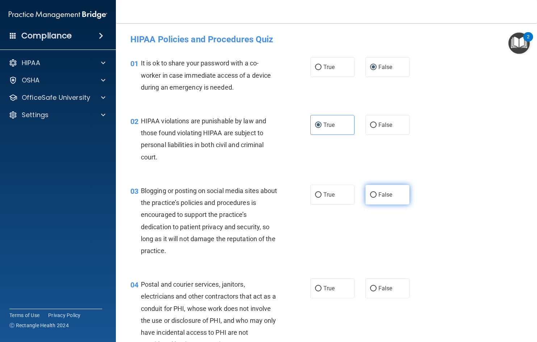
click at [370, 194] on input "False" at bounding box center [373, 194] width 7 height 5
radio input "true"
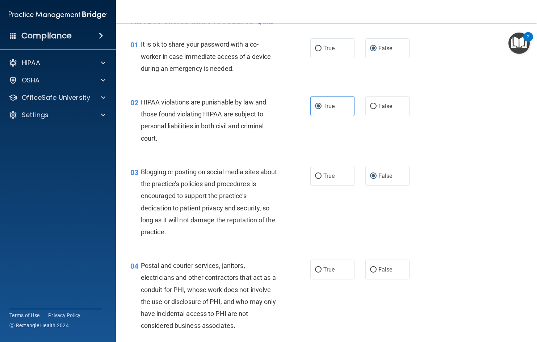
scroll to position [36, 0]
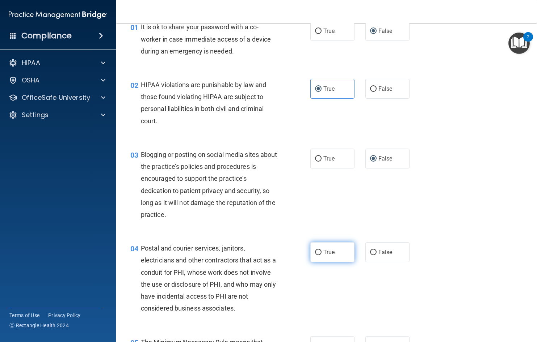
click at [315, 254] on input "True" at bounding box center [318, 252] width 7 height 5
radio input "true"
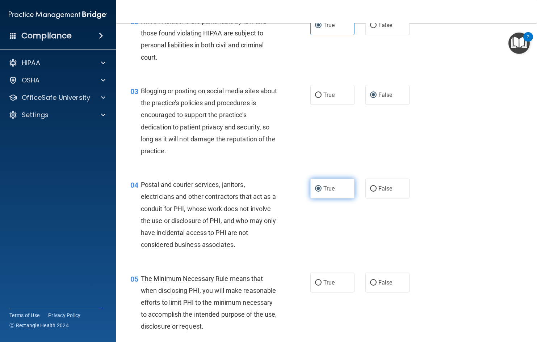
scroll to position [145, 0]
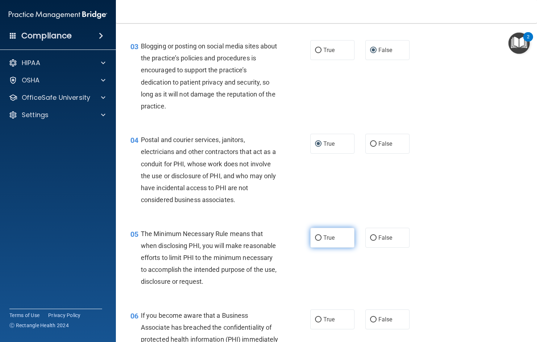
click at [315, 237] on input "True" at bounding box center [318, 238] width 7 height 5
radio input "true"
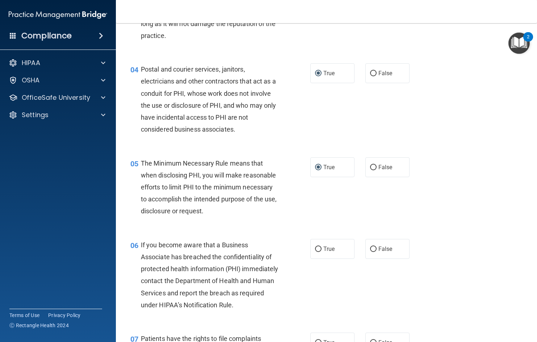
scroll to position [253, 0]
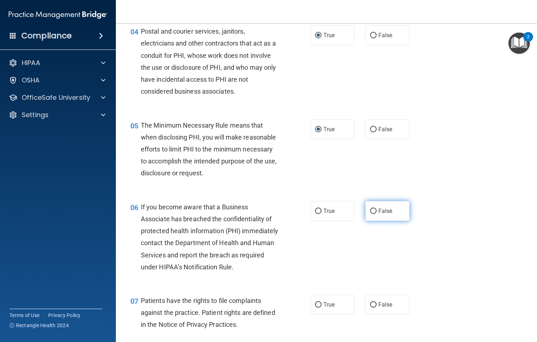
click at [370, 214] on input "False" at bounding box center [373, 211] width 7 height 5
radio input "true"
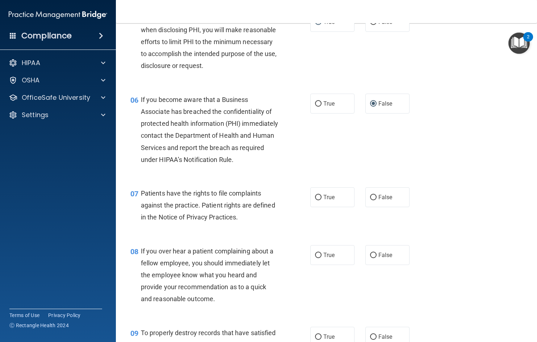
scroll to position [362, 0]
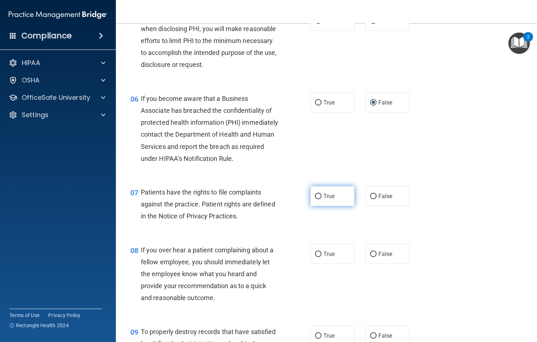
click at [319, 206] on label "True" at bounding box center [332, 196] width 44 height 20
click at [319, 199] on input "True" at bounding box center [318, 196] width 7 height 5
radio input "true"
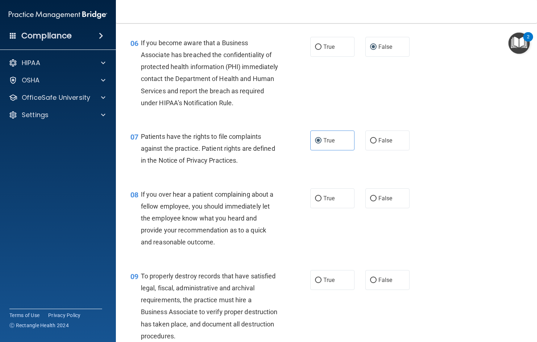
scroll to position [434, 0]
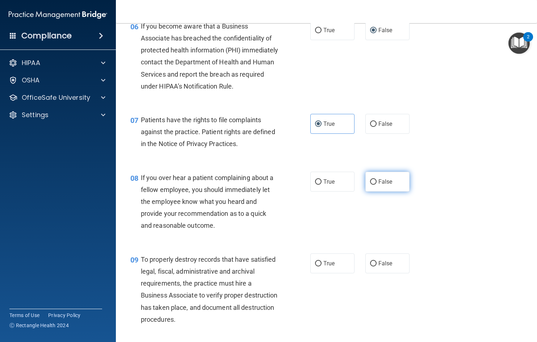
click at [373, 192] on label "False" at bounding box center [387, 182] width 44 height 20
click at [373, 185] on input "False" at bounding box center [373, 181] width 7 height 5
radio input "true"
click at [371, 267] on input "False" at bounding box center [373, 263] width 7 height 5
radio input "true"
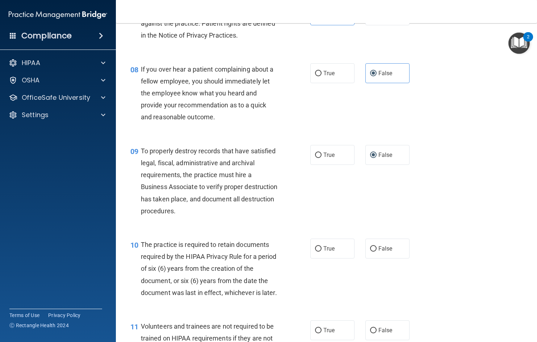
scroll to position [579, 0]
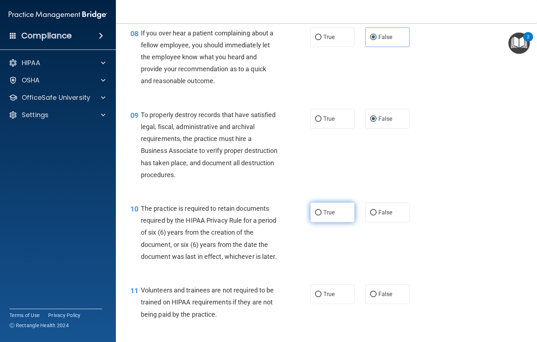
click at [317, 216] on input "True" at bounding box center [318, 212] width 7 height 5
radio input "true"
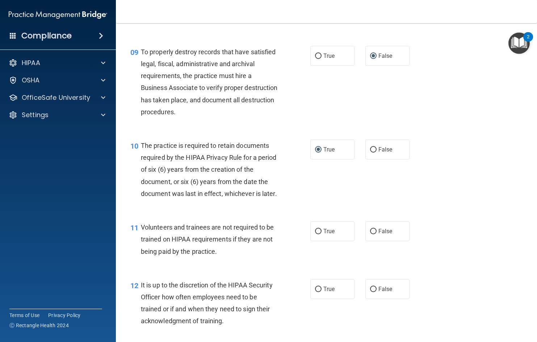
scroll to position [651, 0]
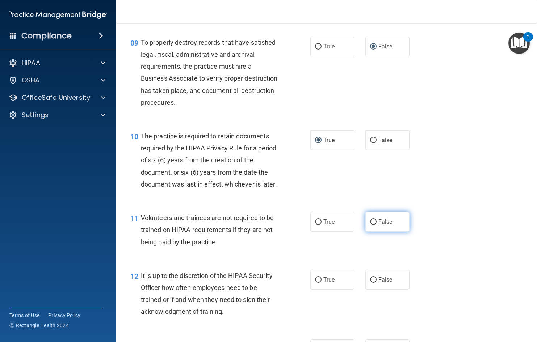
click at [370, 225] on input "False" at bounding box center [373, 222] width 7 height 5
radio input "true"
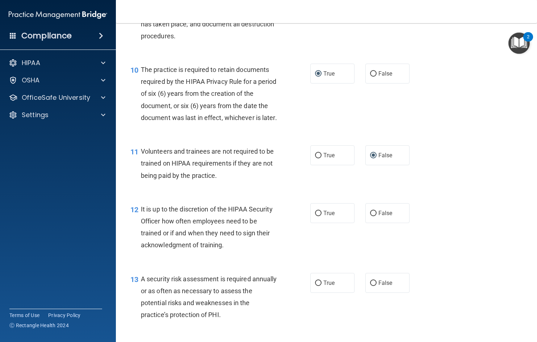
scroll to position [724, 0]
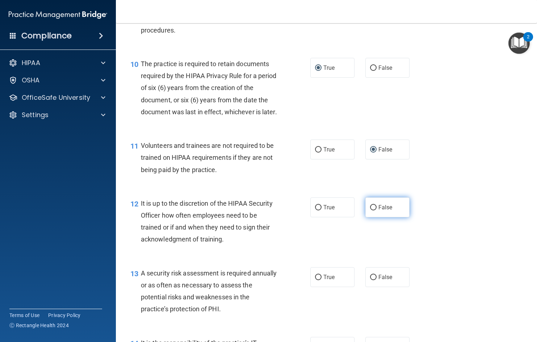
click at [374, 217] on label "False" at bounding box center [387, 208] width 44 height 20
click at [374, 211] on input "False" at bounding box center [373, 207] width 7 height 5
radio input "true"
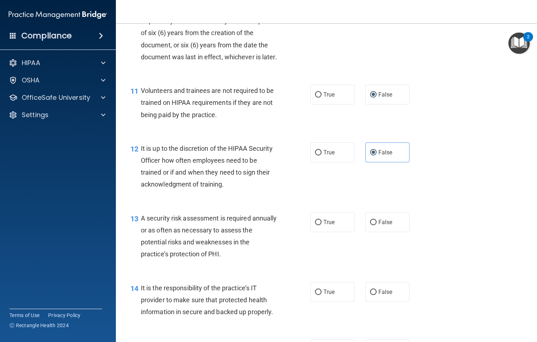
scroll to position [796, 0]
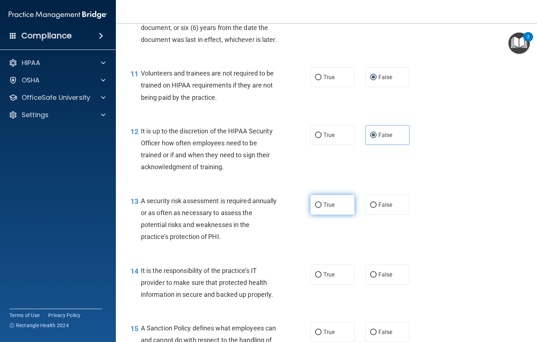
click at [315, 208] on input "True" at bounding box center [318, 205] width 7 height 5
radio input "true"
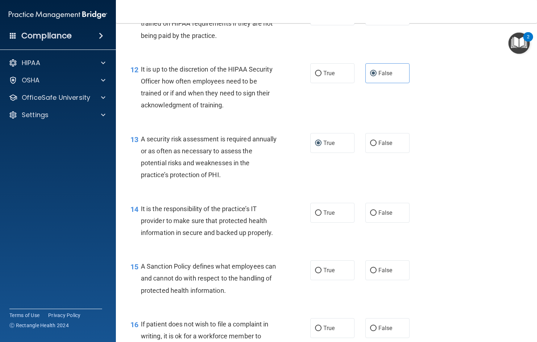
scroll to position [868, 0]
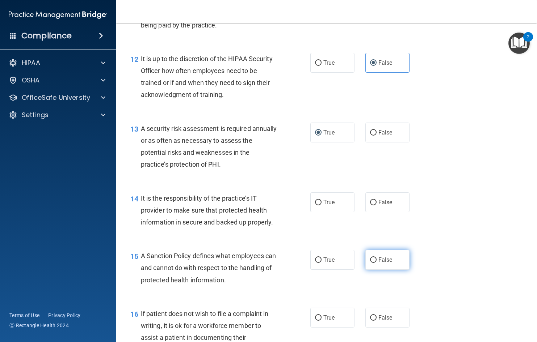
click at [370, 263] on input "False" at bounding box center [373, 260] width 7 height 5
radio input "true"
click at [373, 212] on label "False" at bounding box center [387, 202] width 44 height 20
click at [373, 205] on input "False" at bounding box center [373, 202] width 7 height 5
radio input "true"
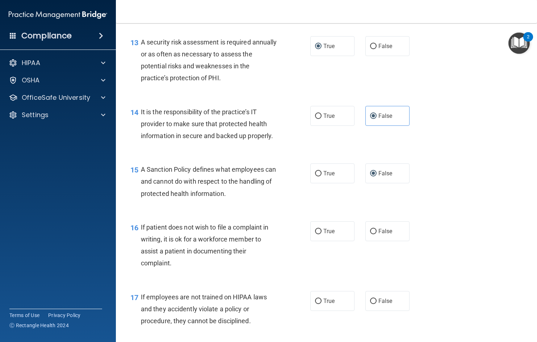
scroll to position [977, 0]
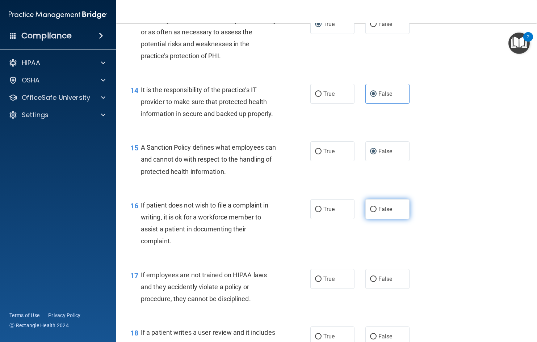
click at [378, 213] on span "False" at bounding box center [385, 209] width 14 height 7
click at [375, 212] on input "False" at bounding box center [373, 209] width 7 height 5
radio input "true"
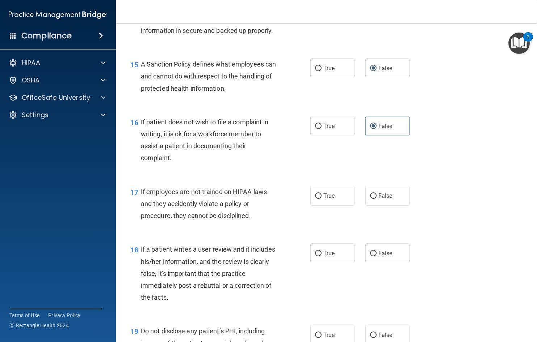
scroll to position [1085, 0]
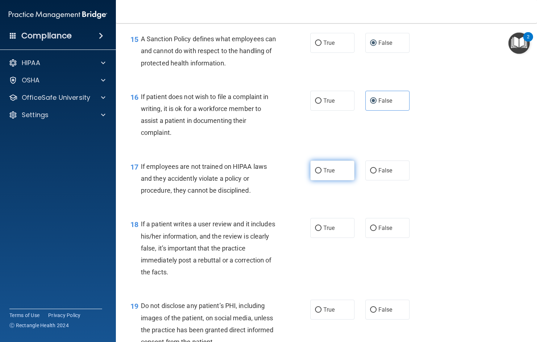
click at [316, 174] on input "True" at bounding box center [318, 170] width 7 height 5
radio input "true"
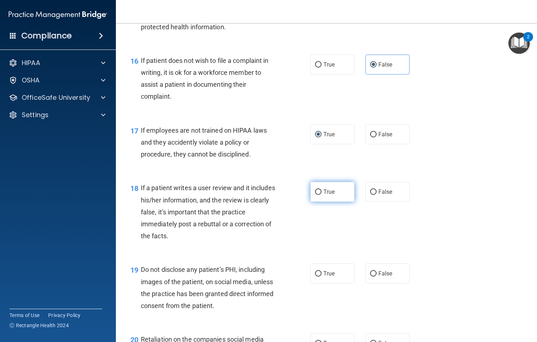
click at [319, 202] on label "True" at bounding box center [332, 192] width 44 height 20
click at [319, 195] on input "True" at bounding box center [318, 192] width 7 height 5
radio input "true"
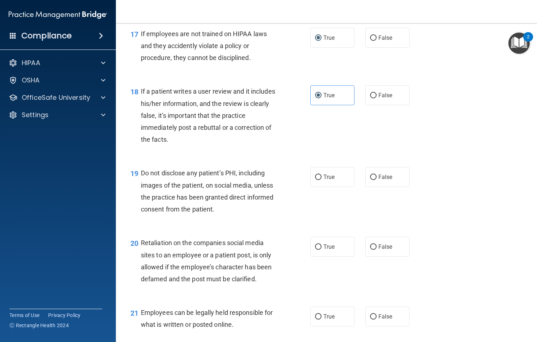
scroll to position [1230, 0]
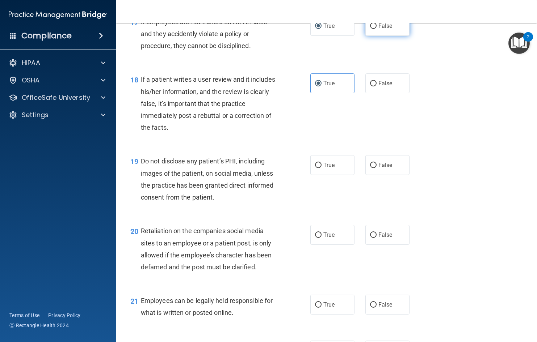
click at [378, 29] on span "False" at bounding box center [385, 25] width 14 height 7
click at [375, 29] on input "False" at bounding box center [373, 26] width 7 height 5
radio input "true"
radio input "false"
click at [370, 86] on input "False" at bounding box center [373, 83] width 7 height 5
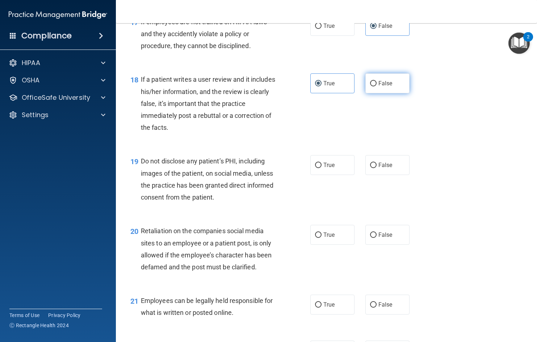
radio input "true"
radio input "false"
click at [317, 168] on input "True" at bounding box center [318, 165] width 7 height 5
radio input "true"
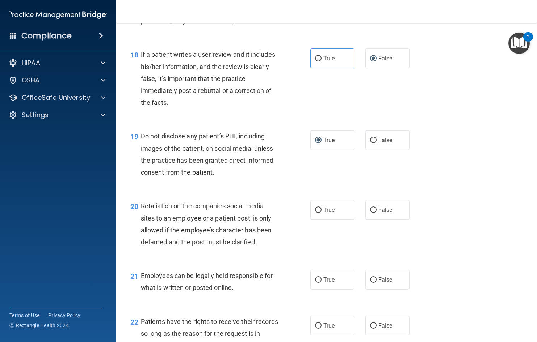
scroll to position [1266, 0]
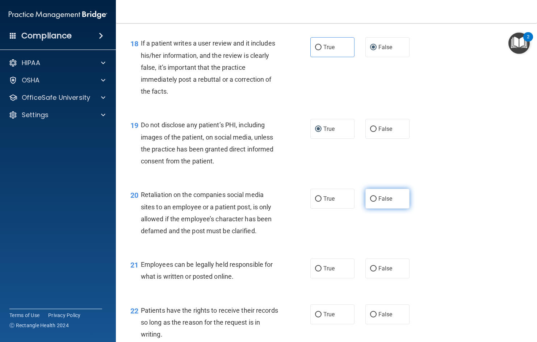
click at [370, 202] on input "False" at bounding box center [373, 198] width 7 height 5
radio input "true"
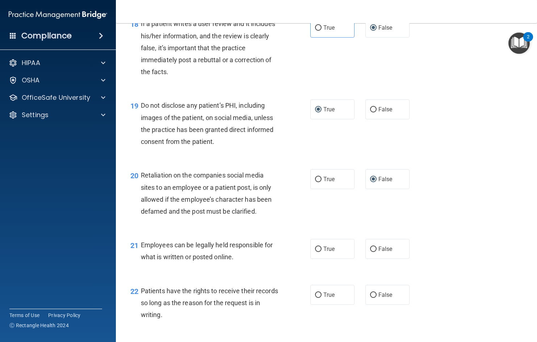
scroll to position [1339, 0]
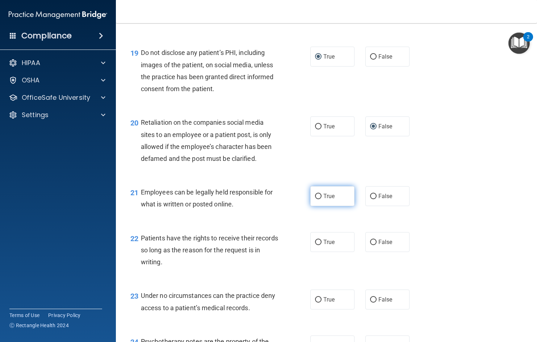
click at [315, 199] on input "True" at bounding box center [318, 196] width 7 height 5
radio input "true"
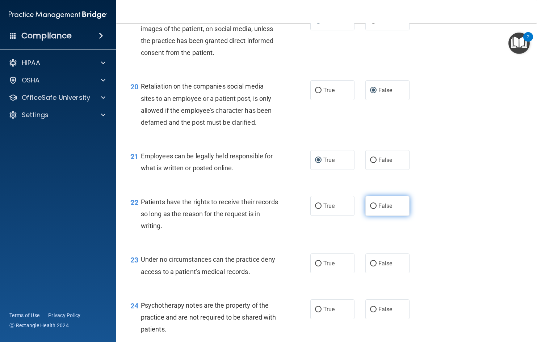
click at [370, 209] on input "False" at bounding box center [373, 206] width 7 height 5
radio input "true"
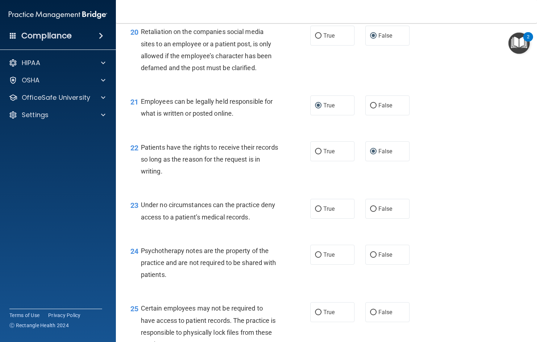
scroll to position [1447, 0]
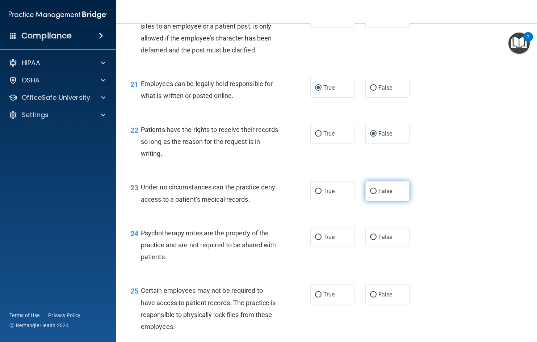
click at [373, 201] on label "False" at bounding box center [387, 191] width 44 height 20
click at [373, 194] on input "False" at bounding box center [373, 191] width 7 height 5
radio input "true"
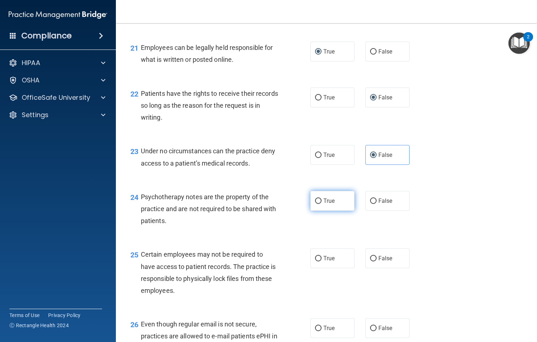
click at [316, 204] on input "True" at bounding box center [318, 201] width 7 height 5
radio input "true"
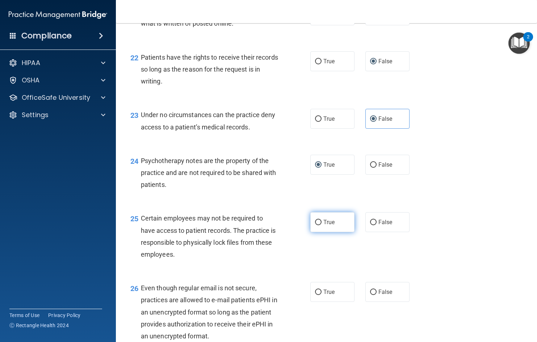
click at [319, 232] on label "True" at bounding box center [332, 222] width 44 height 20
click at [319, 225] on input "True" at bounding box center [318, 222] width 7 height 5
radio input "true"
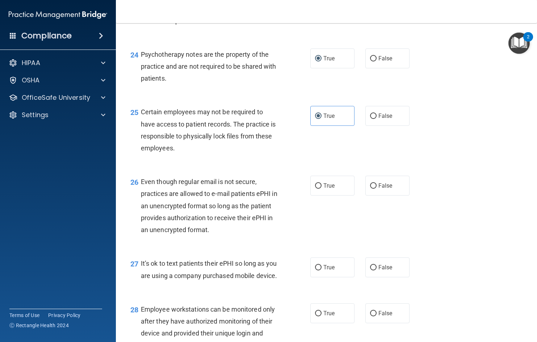
scroll to position [1628, 0]
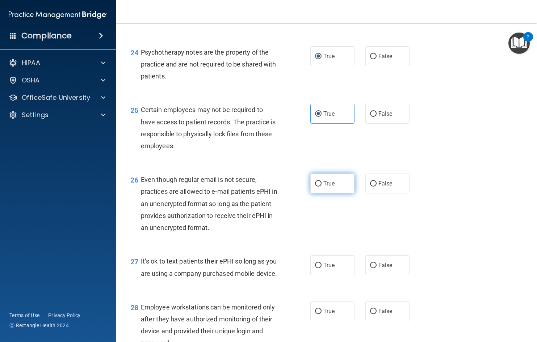
click at [323, 187] on span "True" at bounding box center [328, 183] width 11 height 7
click at [321, 187] on input "True" at bounding box center [318, 183] width 7 height 5
radio input "true"
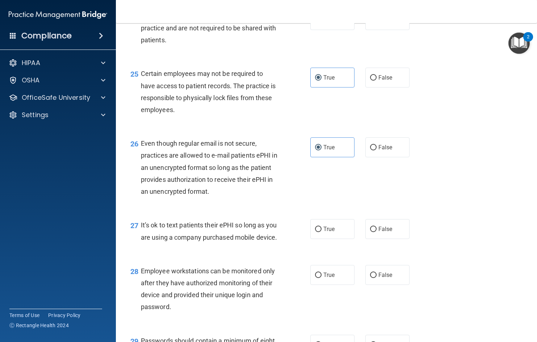
scroll to position [1700, 0]
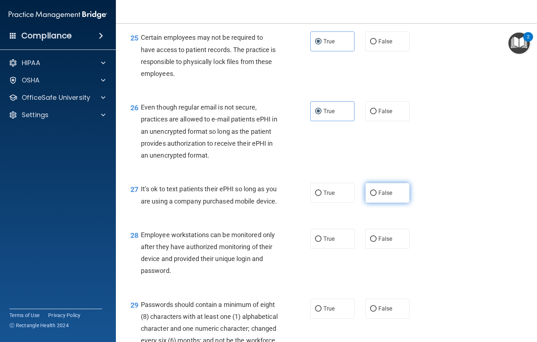
click at [370, 196] on input "False" at bounding box center [373, 193] width 7 height 5
radio input "true"
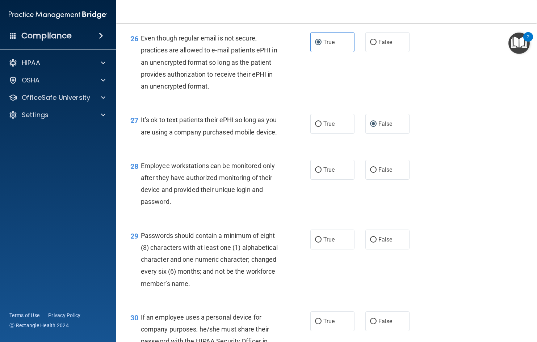
scroll to position [1773, 0]
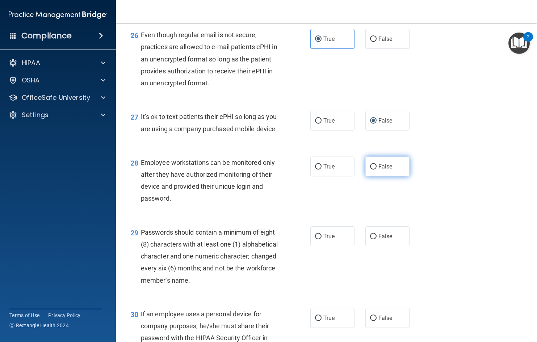
click at [370, 170] on input "False" at bounding box center [373, 166] width 7 height 5
radio input "true"
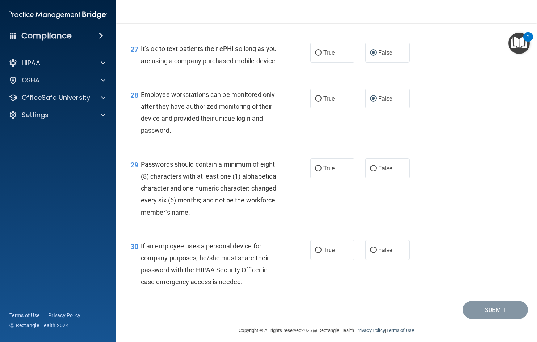
scroll to position [1845, 0]
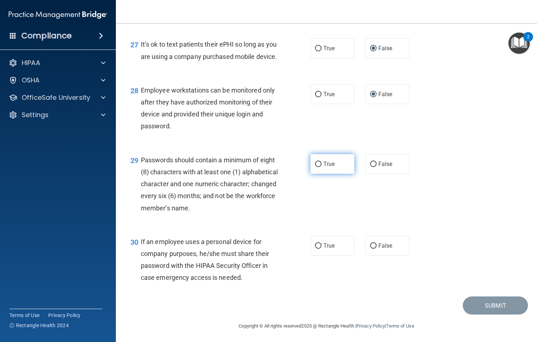
click at [320, 174] on label "True" at bounding box center [332, 164] width 44 height 20
click at [320, 167] on input "True" at bounding box center [318, 164] width 7 height 5
radio input "true"
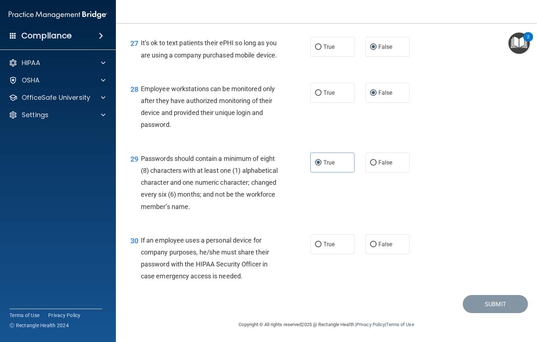
scroll to position [1895, 0]
click at [373, 244] on input "False" at bounding box center [373, 244] width 7 height 5
radio input "true"
click at [484, 303] on button "Submit" at bounding box center [494, 304] width 65 height 18
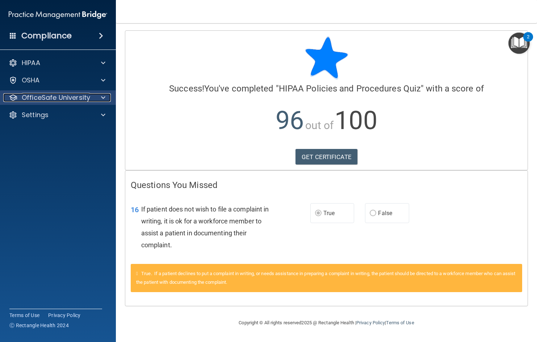
click at [87, 95] on p "OfficeSafe University" at bounding box center [56, 97] width 68 height 9
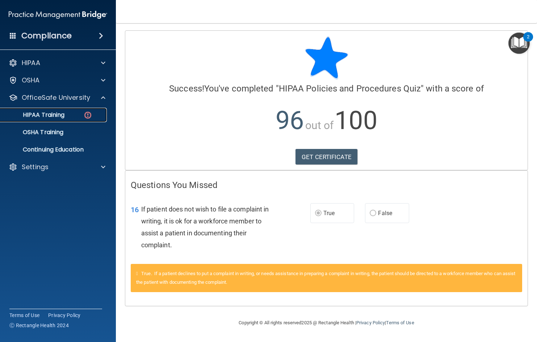
click at [69, 118] on div "HIPAA Training" at bounding box center [54, 114] width 99 height 7
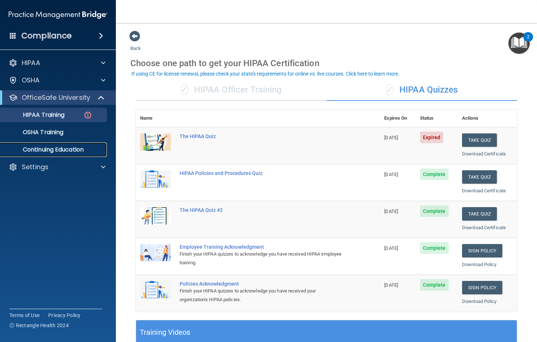
click at [56, 149] on p "Continuing Education" at bounding box center [54, 149] width 99 height 7
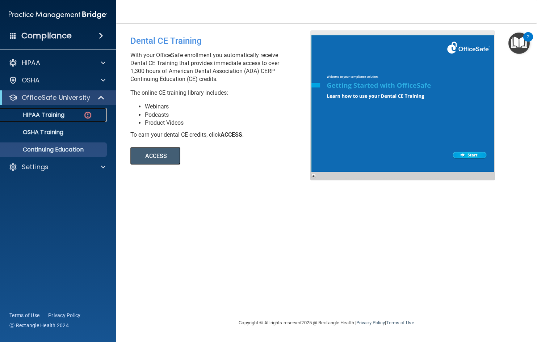
click at [37, 115] on p "HIPAA Training" at bounding box center [35, 114] width 60 height 7
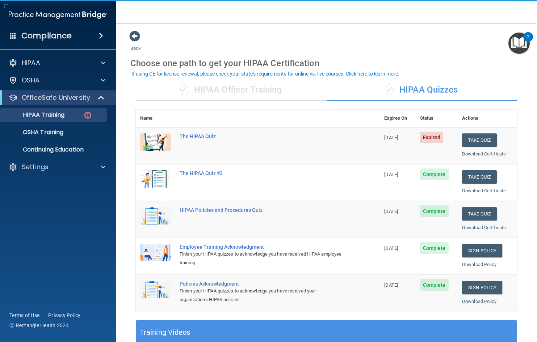
click at [212, 85] on div "✓ HIPAA Officer Training" at bounding box center [231, 90] width 191 height 22
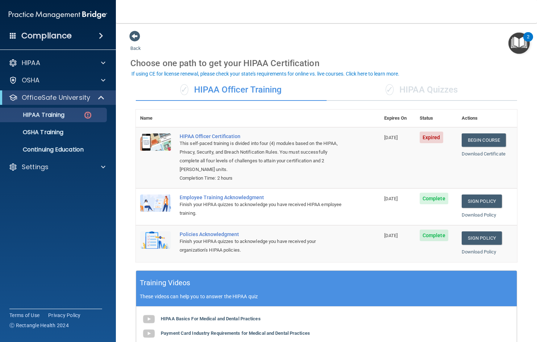
click at [425, 90] on div "✓ HIPAA Quizzes" at bounding box center [421, 90] width 191 height 22
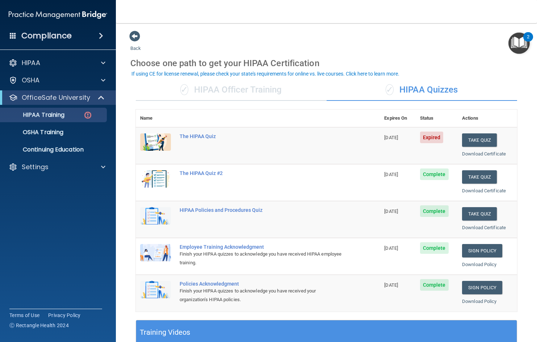
click at [521, 42] on img "Open Resource Center, 2 new notifications" at bounding box center [518, 43] width 21 height 21
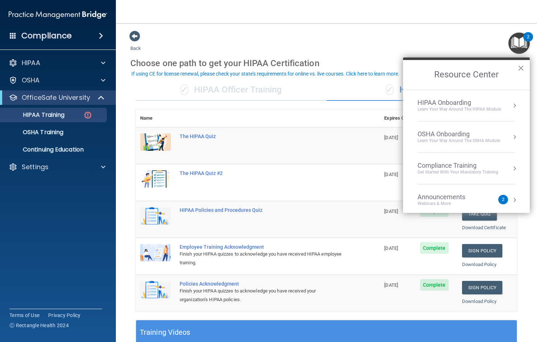
click at [522, 68] on button "×" at bounding box center [520, 68] width 7 height 12
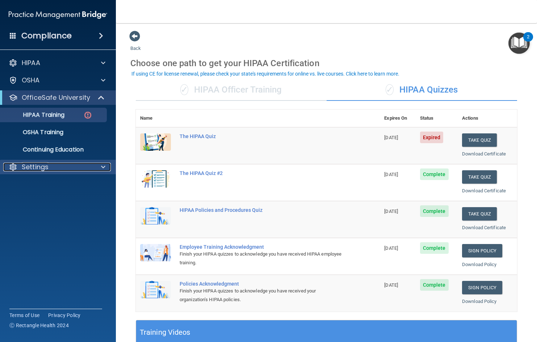
click at [102, 167] on span at bounding box center [103, 167] width 4 height 9
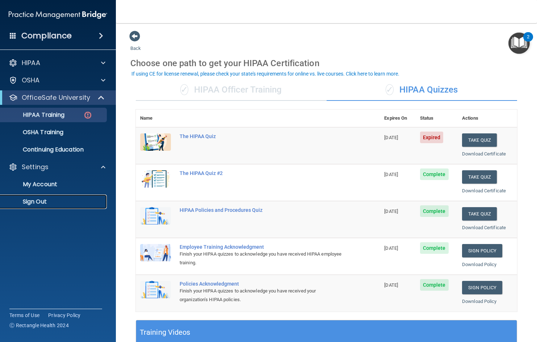
click at [44, 202] on p "Sign Out" at bounding box center [54, 201] width 99 height 7
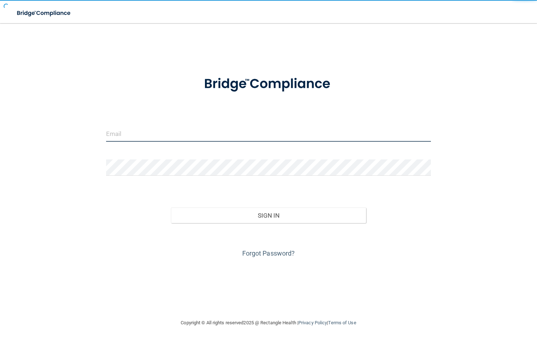
type input "[EMAIL_ADDRESS][DOMAIN_NAME]"
